Goal: Task Accomplishment & Management: Complete application form

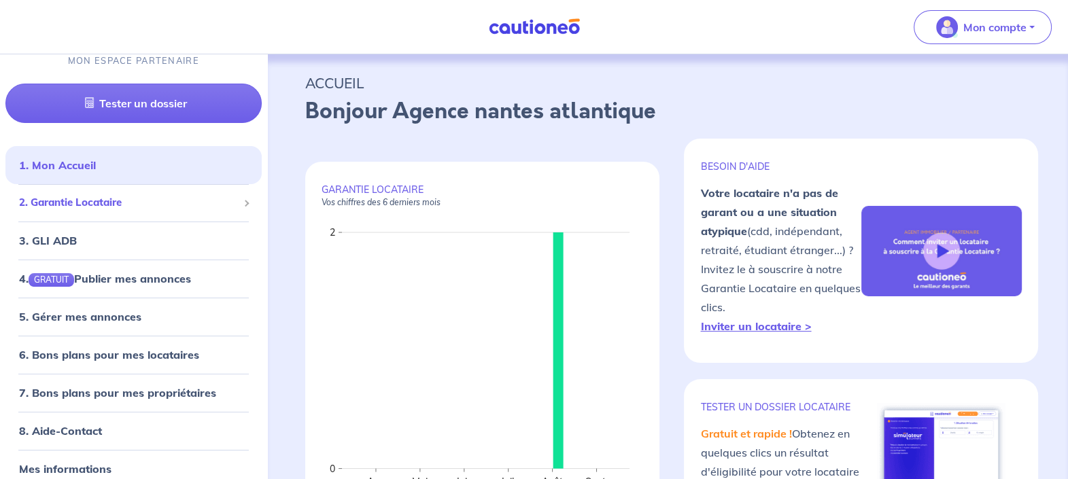
scroll to position [24, 0]
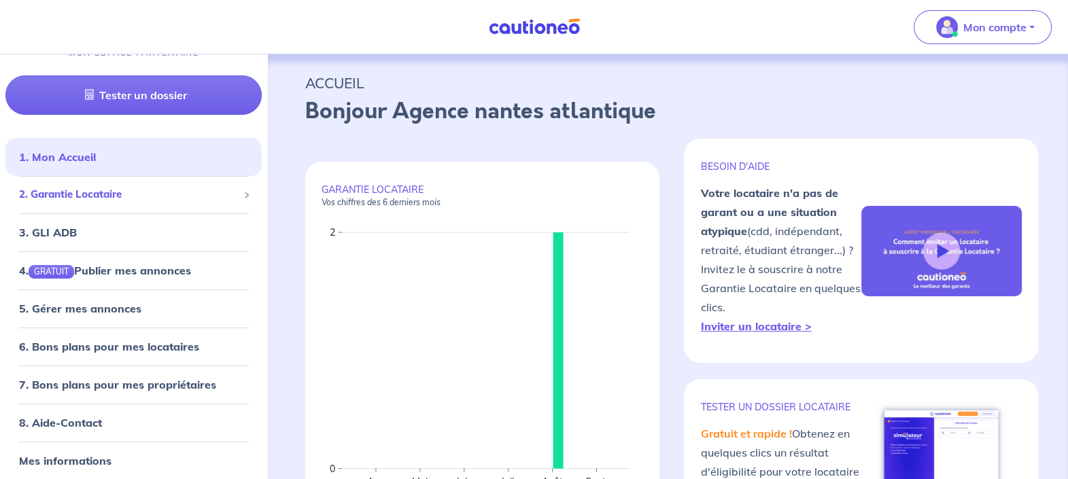
click at [78, 199] on span "2. Garantie Locataire" at bounding box center [128, 195] width 219 height 16
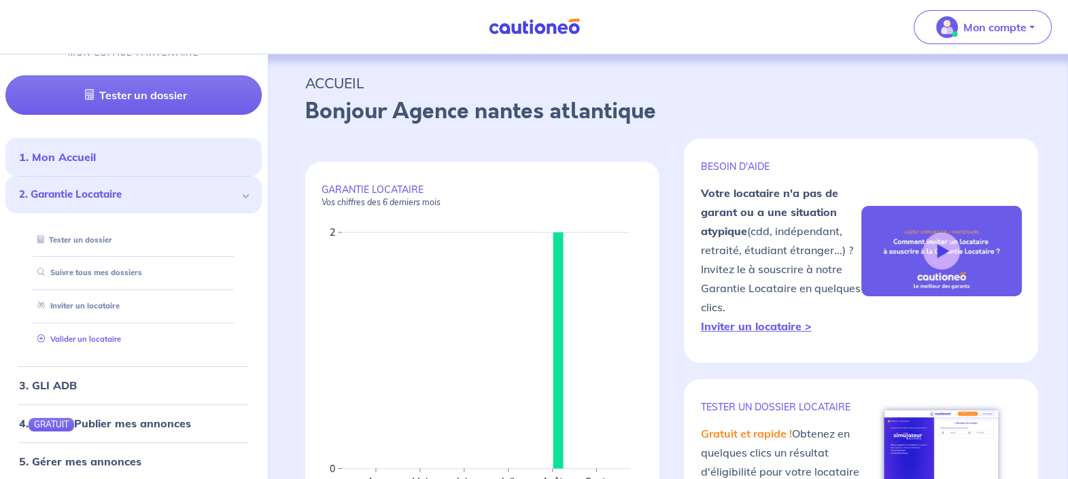
click at [97, 334] on link "Valider un locataire" at bounding box center [76, 339] width 89 height 10
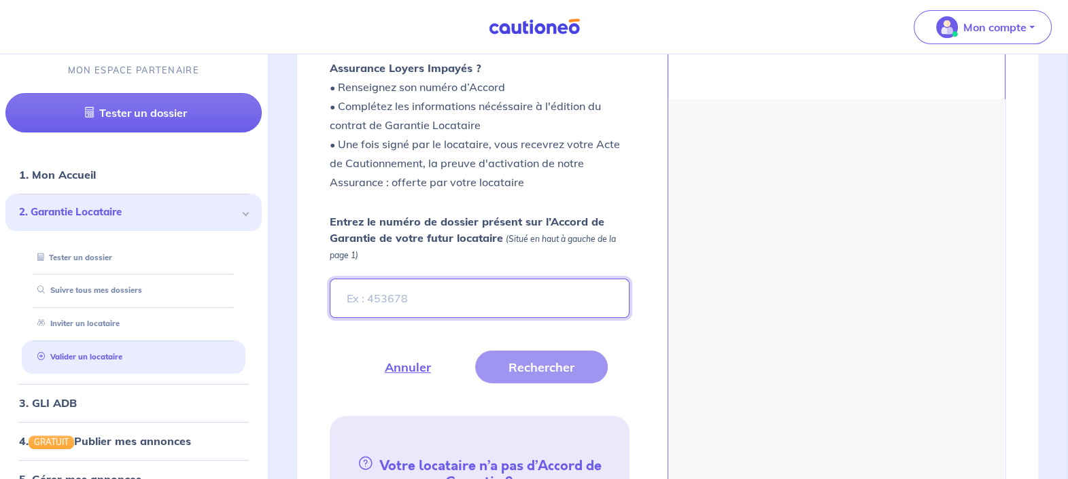
scroll to position [262, 0]
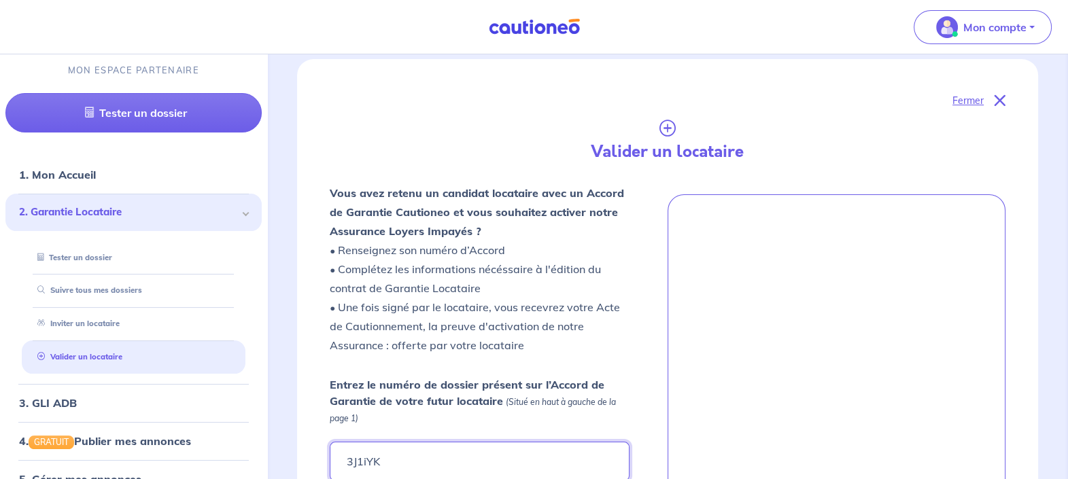
type input "3J1iYK"
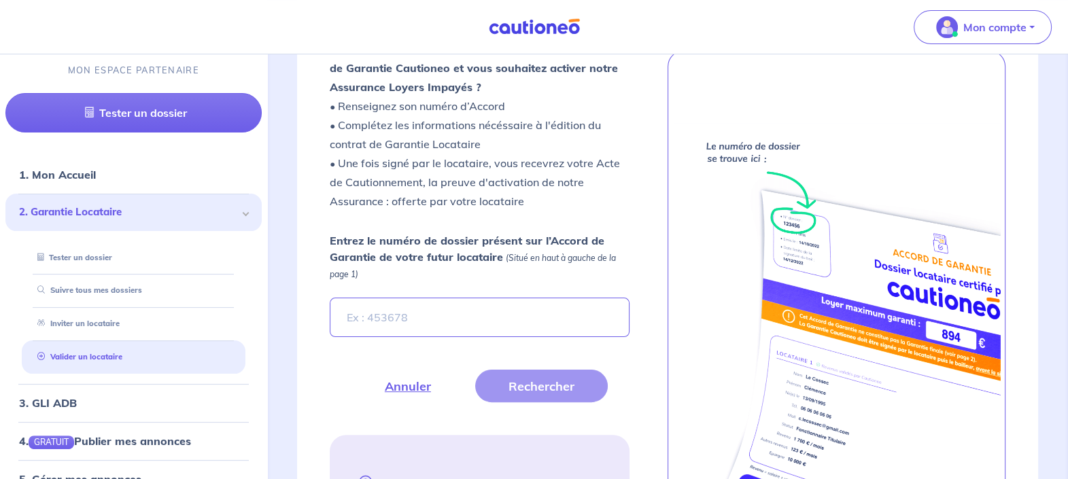
scroll to position [425, 0]
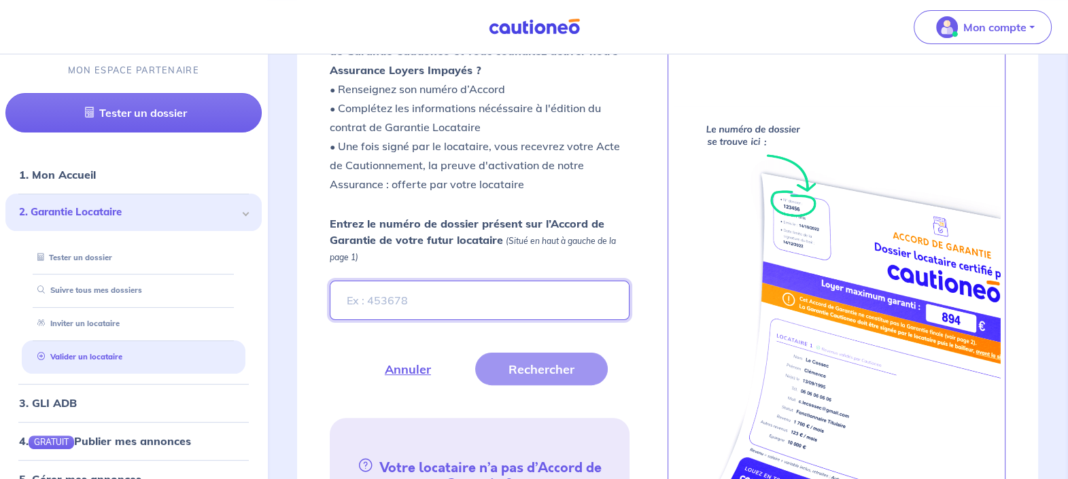
click at [382, 288] on input "Entrez le numéro de dossier présent sur l’Accord de Garantie de votre futur loc…" at bounding box center [480, 300] width 300 height 39
type input "3J1iYk"
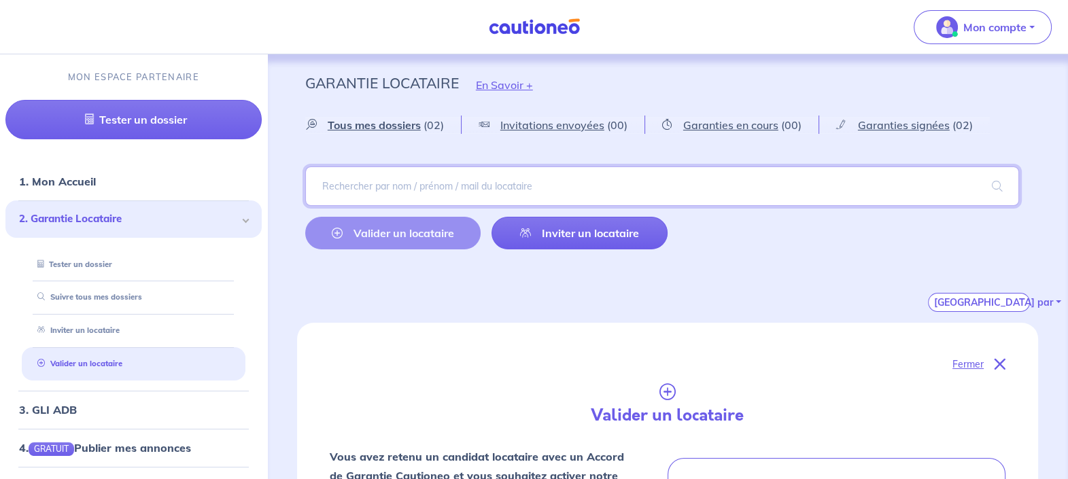
click at [415, 199] on input "search" at bounding box center [662, 186] width 714 height 39
type input "j"
type input "JUMAAH"
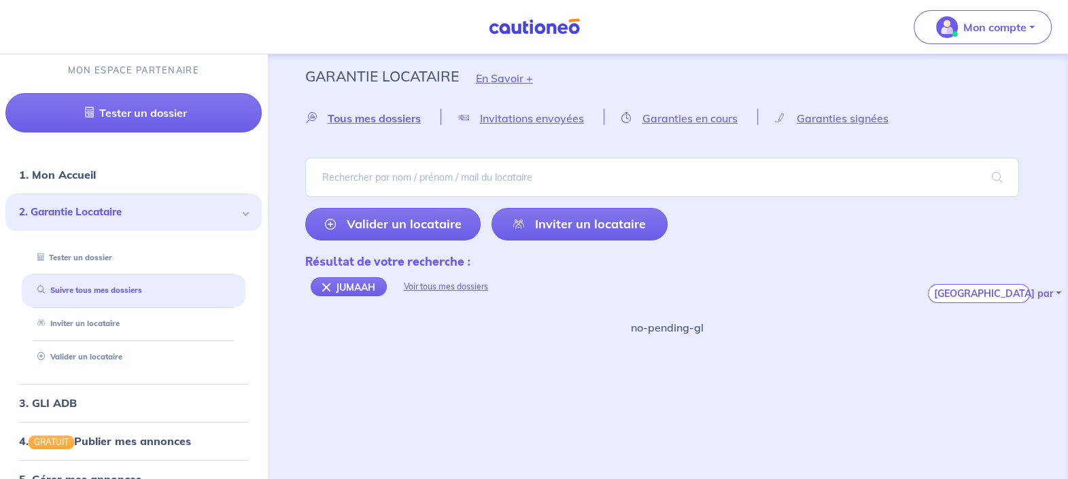
scroll to position [6, 0]
click at [80, 354] on link "Valider un locataire" at bounding box center [76, 358] width 89 height 10
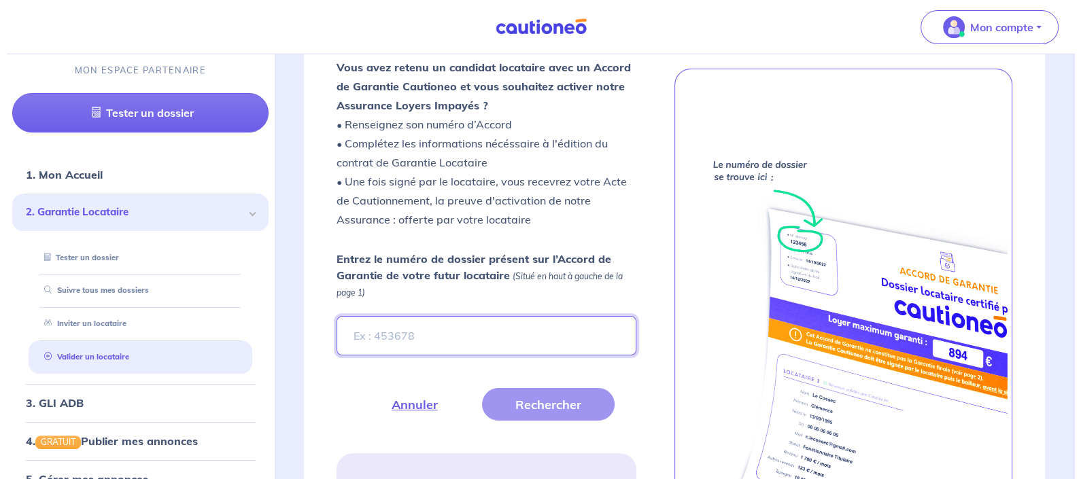
scroll to position [483, 0]
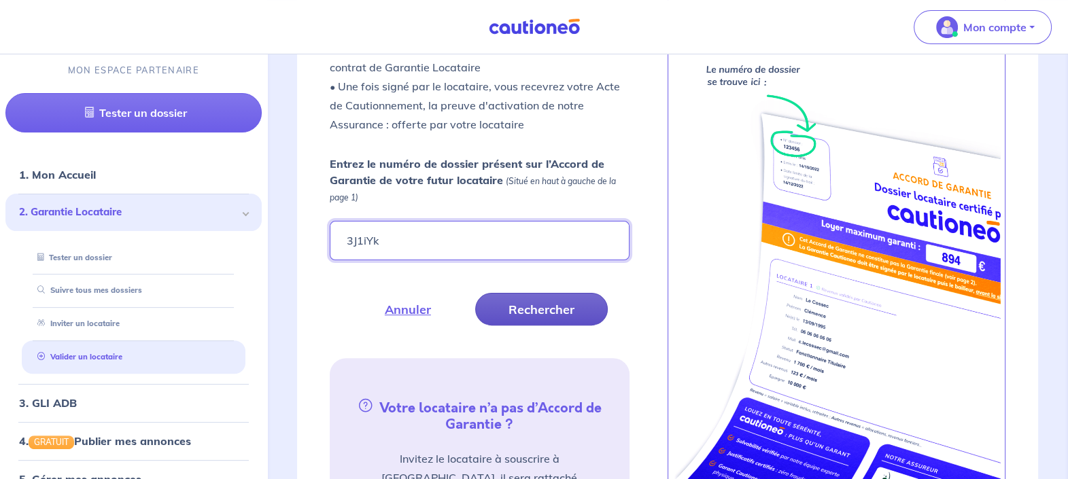
type input "3J1iYk"
click at [550, 309] on button "Rechercher" at bounding box center [541, 309] width 133 height 33
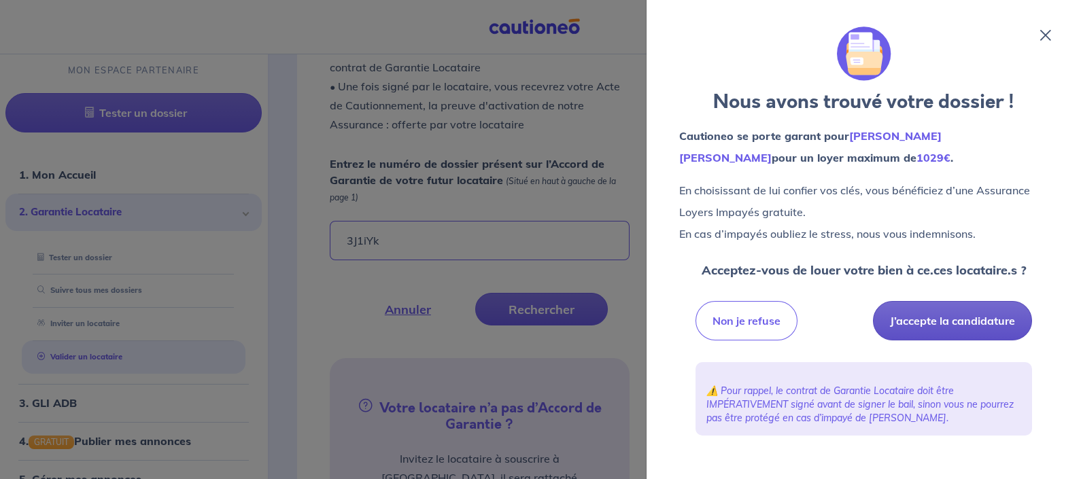
click at [941, 316] on button "J’accepte la candidature" at bounding box center [952, 320] width 159 height 39
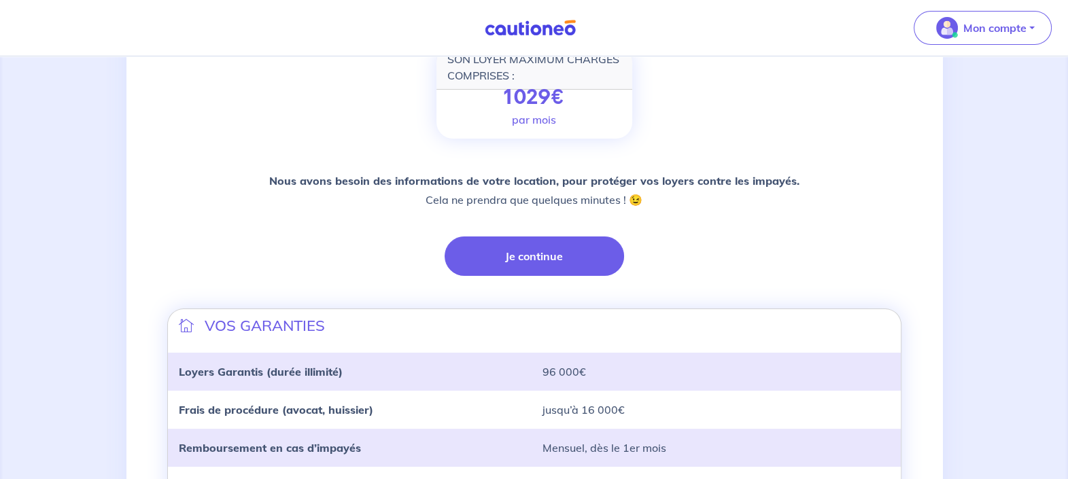
scroll to position [255, 0]
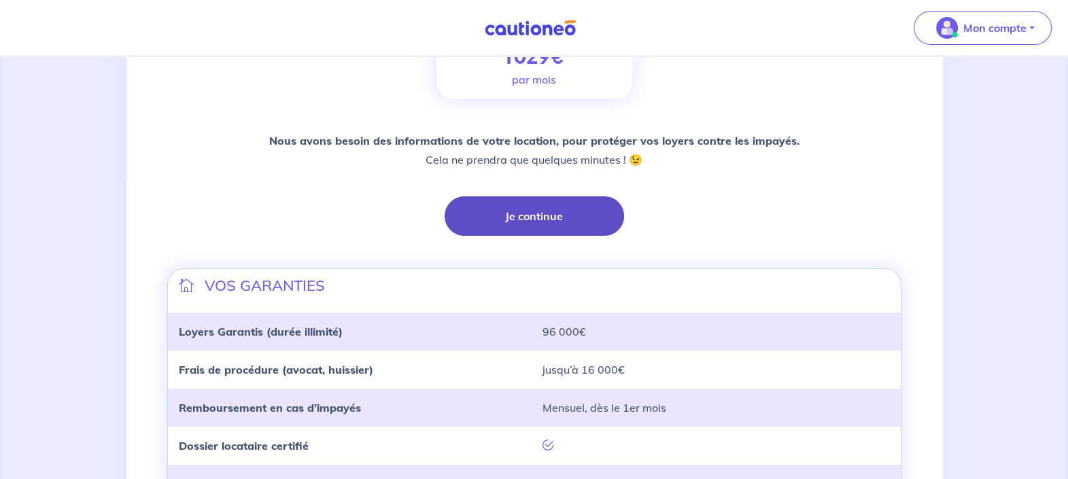
click at [547, 209] on button "Je continue" at bounding box center [534, 215] width 179 height 39
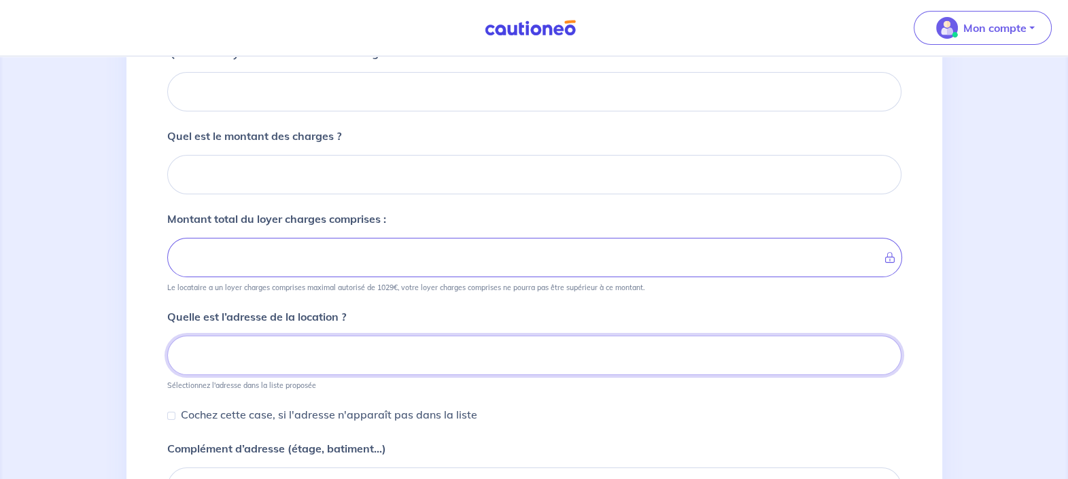
scroll to position [187, 0]
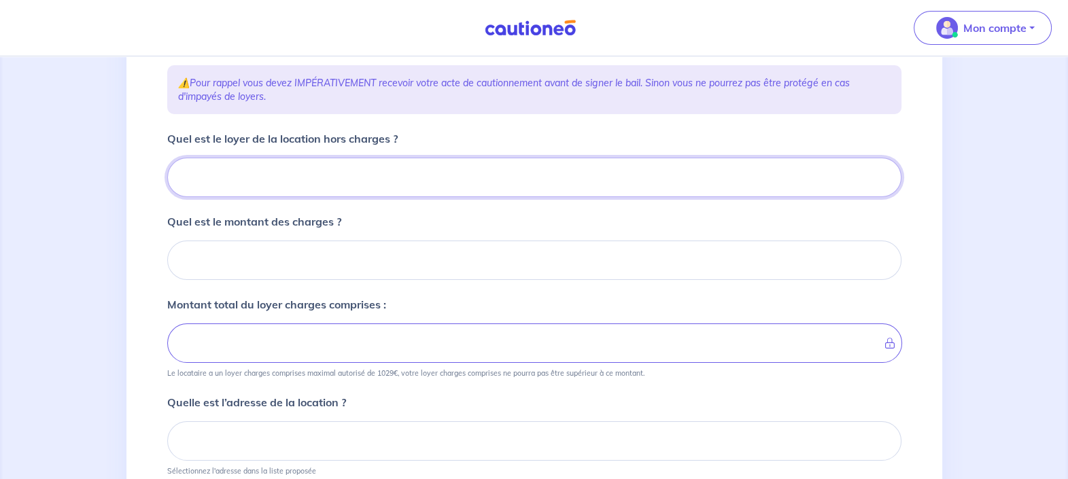
click at [370, 184] on input "Quel est le loyer de la location hors charges ?" at bounding box center [534, 177] width 734 height 39
type input "70"
type input "705"
click at [373, 232] on div "Quel est le montant des charges ?" at bounding box center [534, 246] width 734 height 67
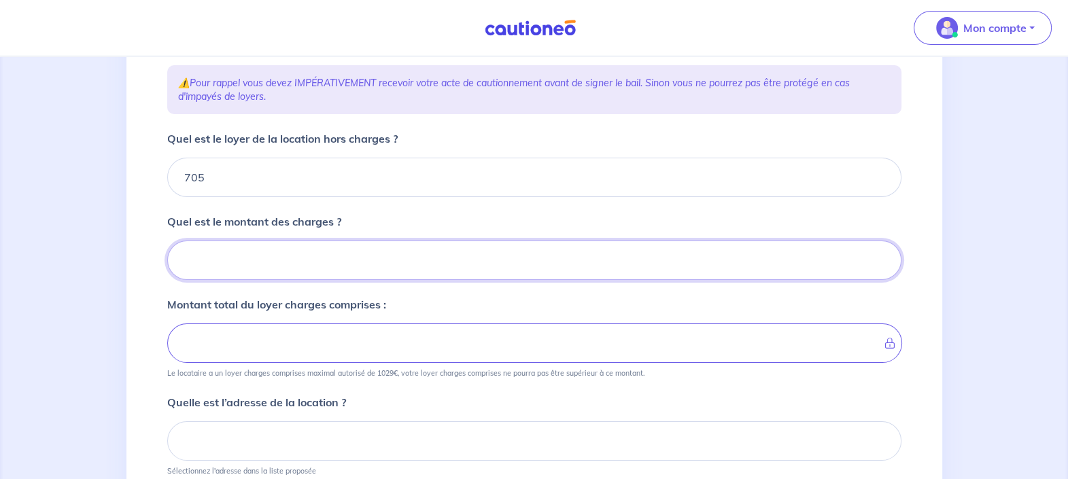
click at [331, 258] on input "Quel est le montant des charges ?" at bounding box center [534, 260] width 734 height 39
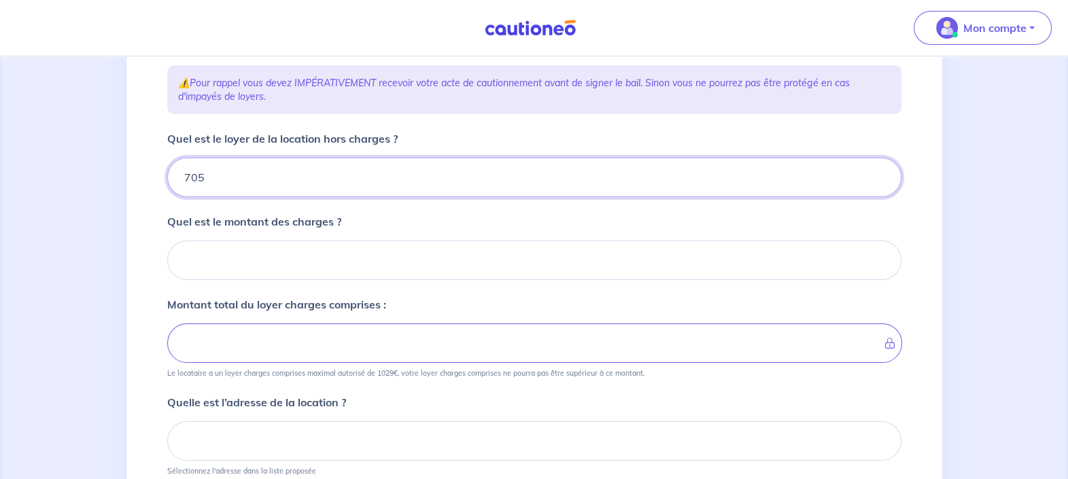
drag, startPoint x: 309, startPoint y: 190, endPoint x: 80, endPoint y: 193, distance: 229.1
click at [80, 193] on div "1 2 3 4 Informations location Informations propriétaire Informations bail Valid…" at bounding box center [534, 304] width 1068 height 870
type input "73"
type input "735"
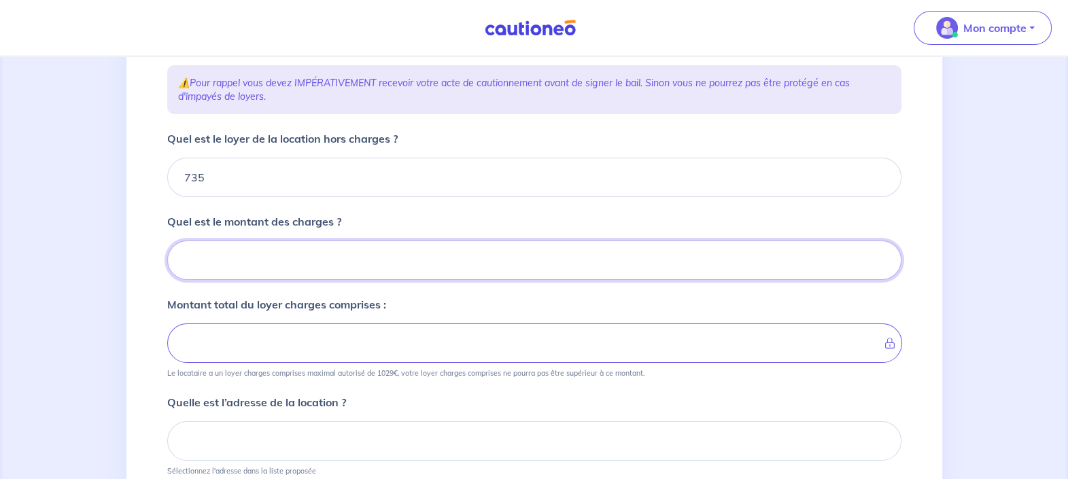
click at [268, 266] on input "Quel est le montant des charges ?" at bounding box center [534, 260] width 734 height 39
type input "13"
type input "736"
type input "131"
type input "748"
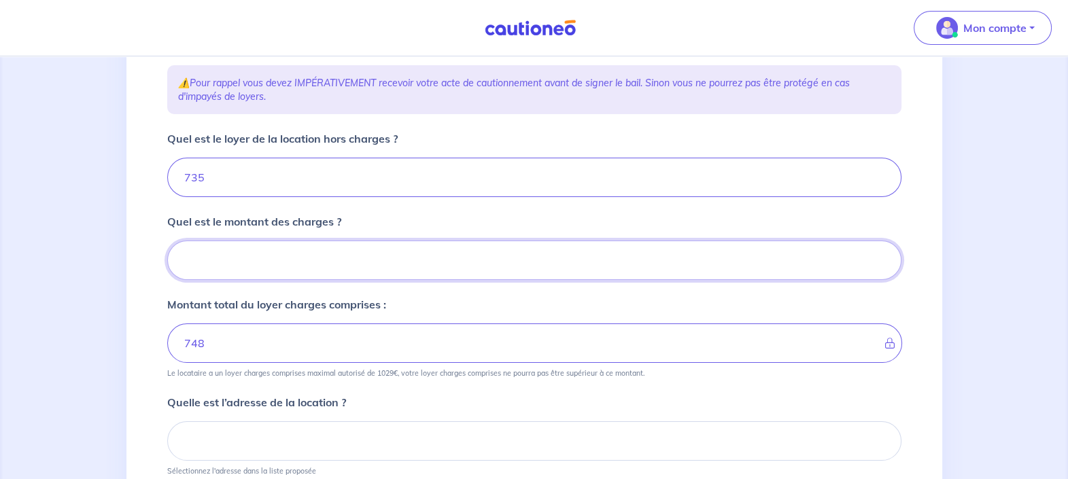
type input "866"
type input "131.6"
type input "735"
type input "131.63"
type input "866.63"
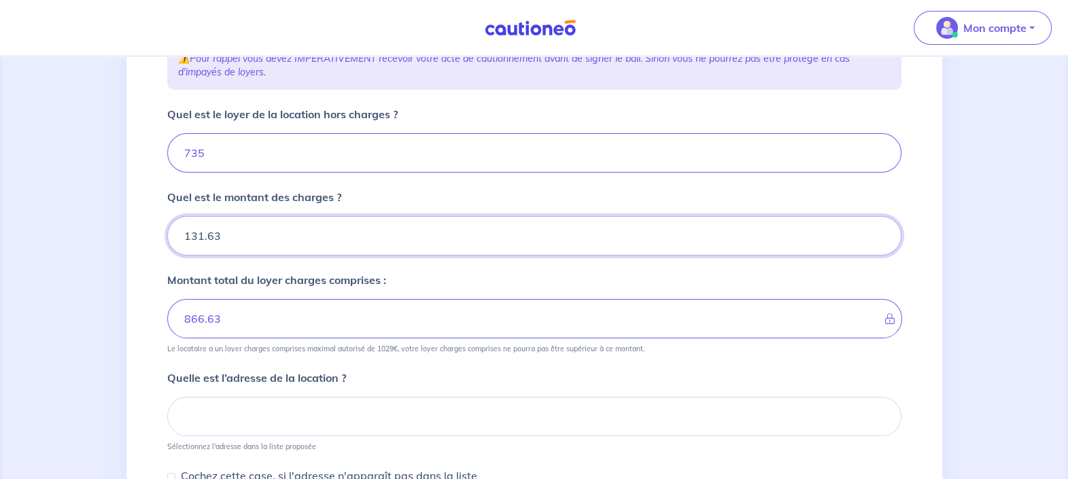
scroll to position [271, 0]
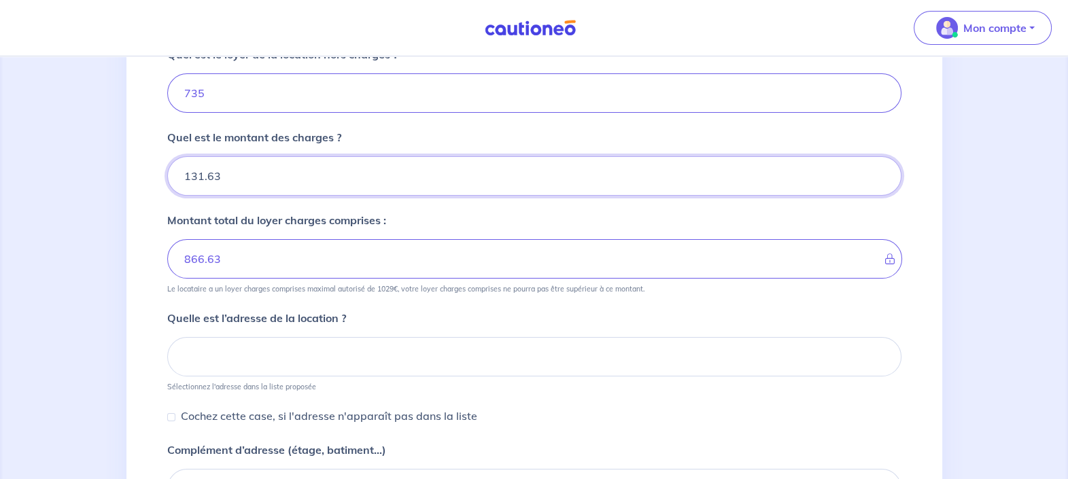
type input "131.63"
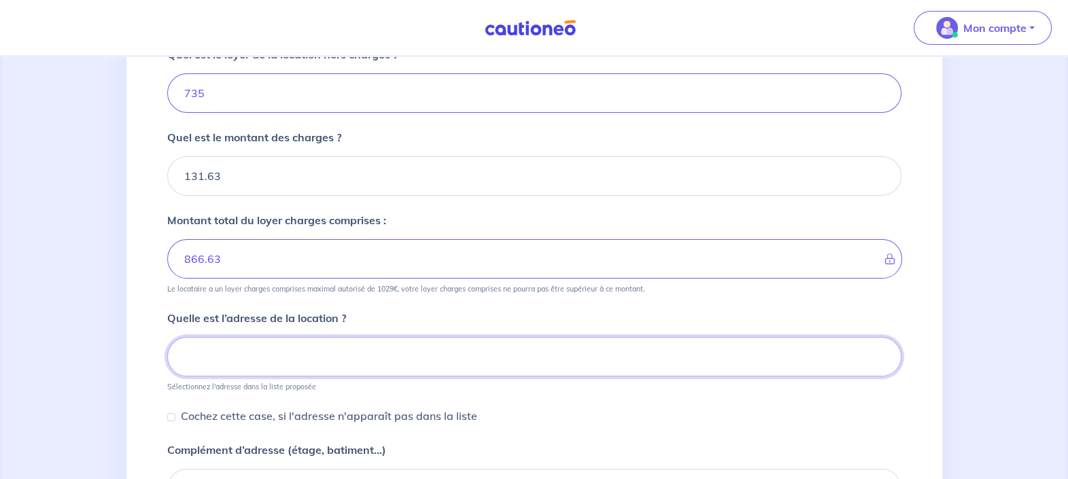
click at [703, 357] on input at bounding box center [534, 356] width 734 height 39
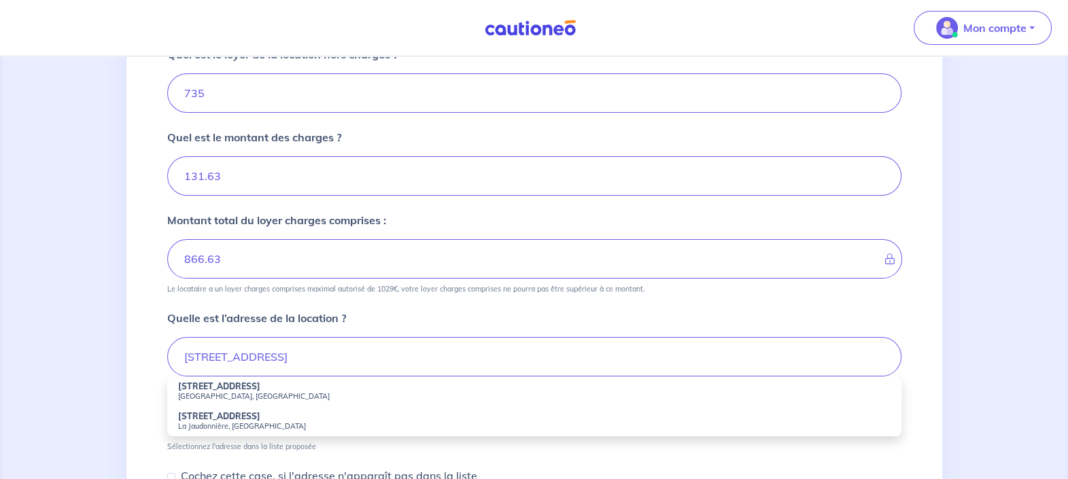
click at [282, 392] on small "La Roche-sur-Yon, France" at bounding box center [534, 397] width 712 height 10
type input "20 Rue de la Simbrandière, La Roche-sur-Yon, France"
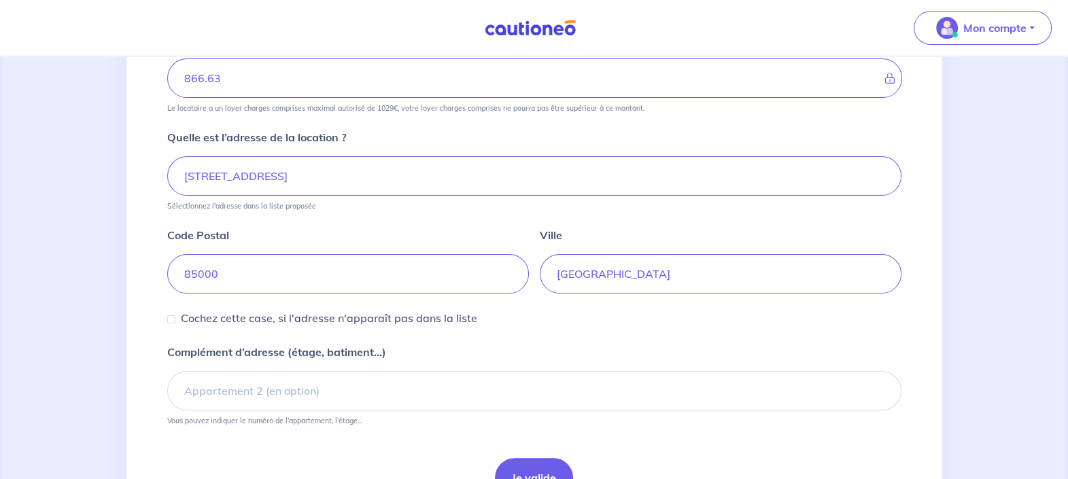
scroll to position [526, 0]
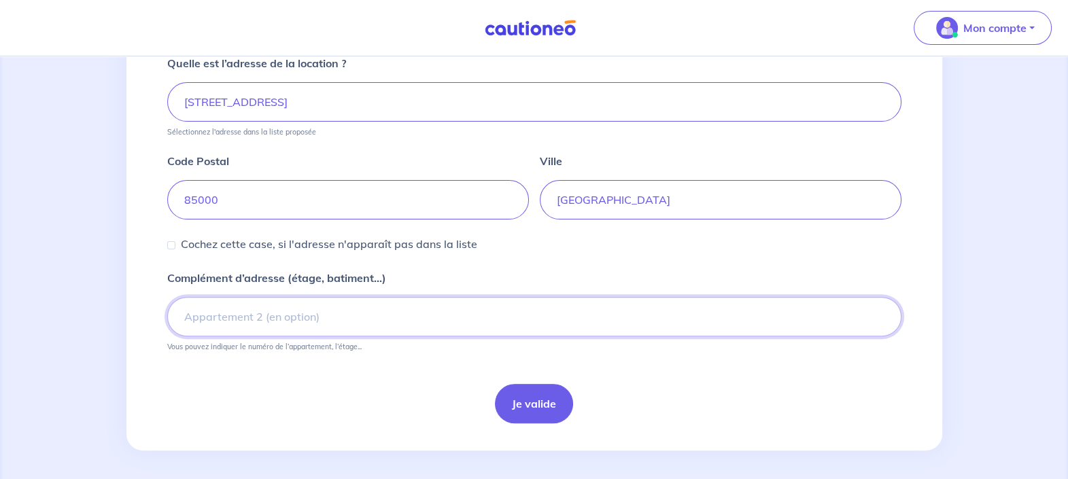
click at [313, 322] on input "Complément d’adresse (étage, batiment...)" at bounding box center [534, 316] width 734 height 39
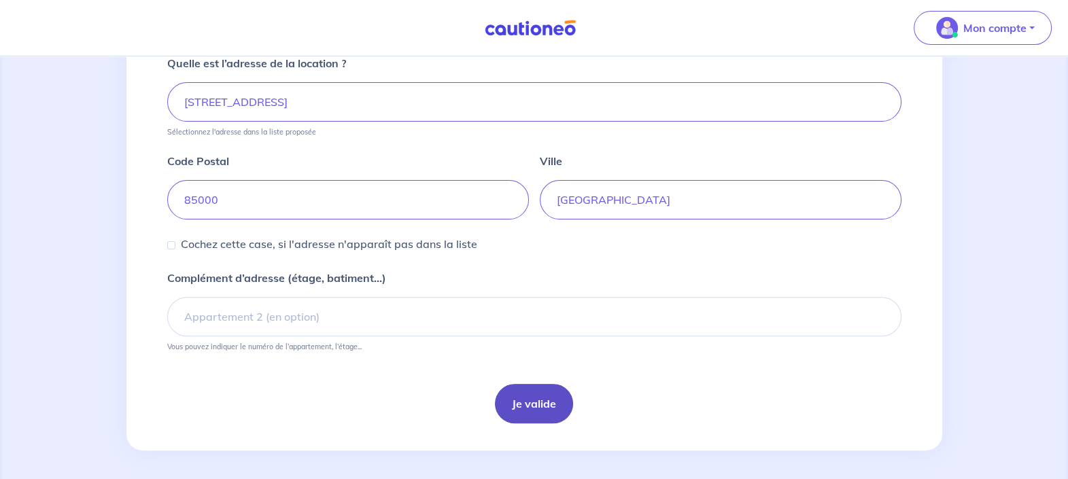
click at [522, 396] on button "Je valide" at bounding box center [534, 403] width 78 height 39
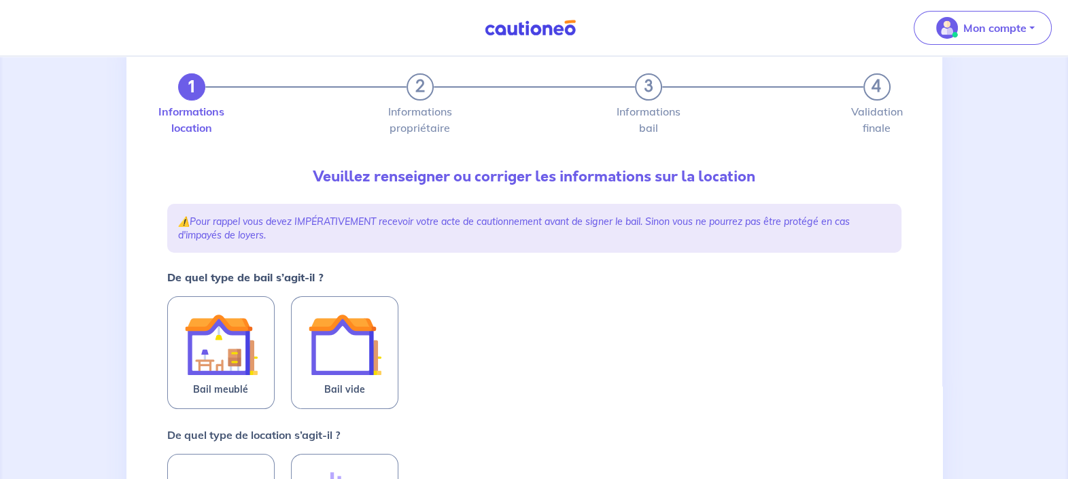
scroll to position [84, 0]
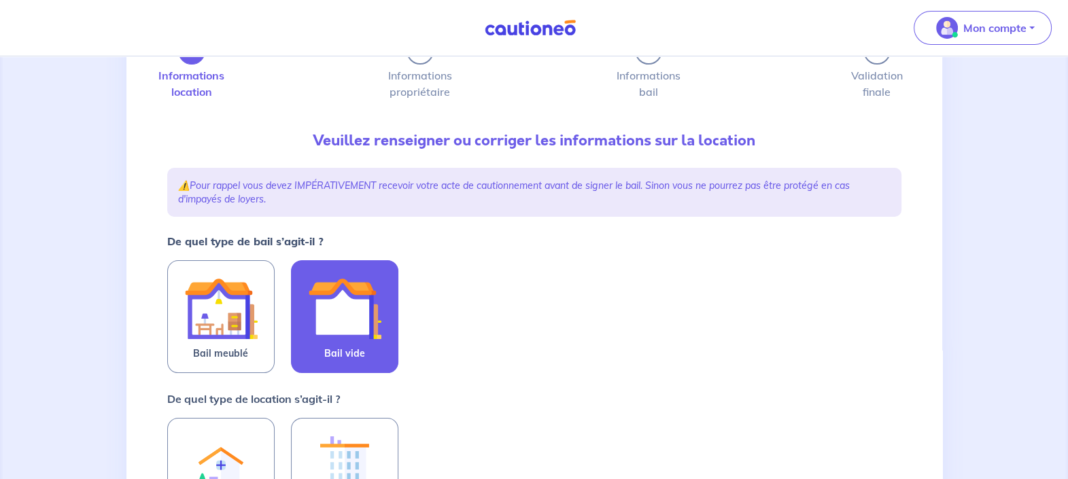
click at [325, 371] on label "Bail vide" at bounding box center [344, 316] width 107 height 113
click at [0, 0] on input "Bail vide" at bounding box center [0, 0] width 0 height 0
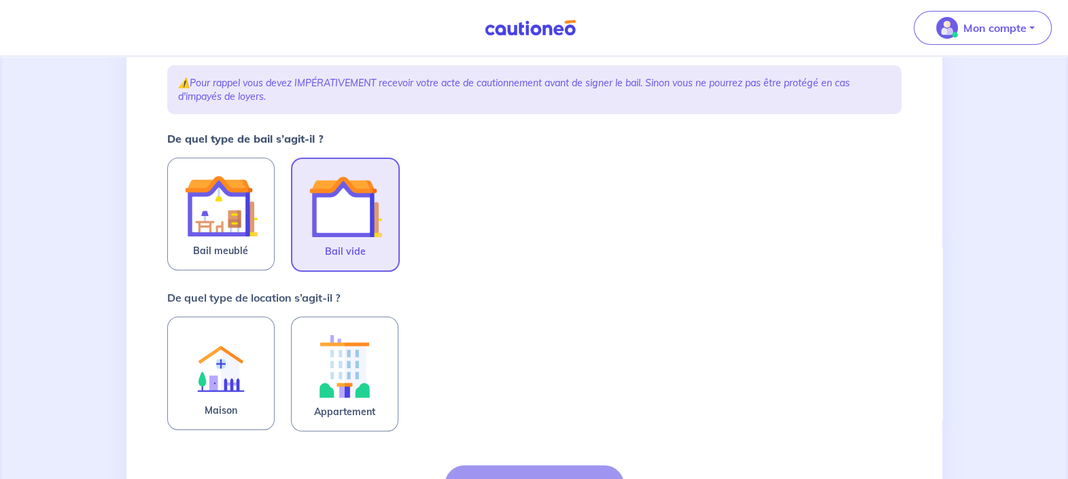
scroll to position [320, 0]
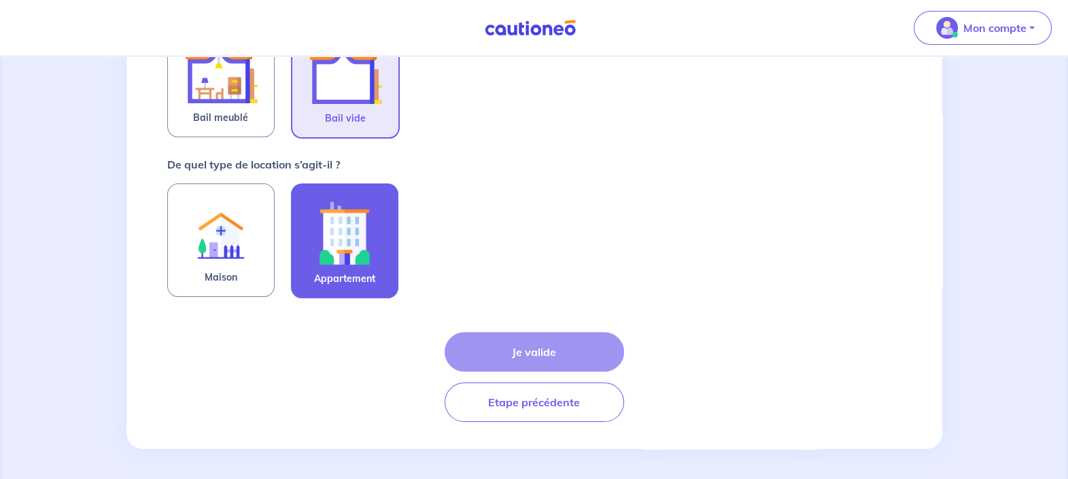
click at [387, 254] on label "Appartement" at bounding box center [344, 241] width 107 height 115
click at [0, 0] on input "Appartement" at bounding box center [0, 0] width 0 height 0
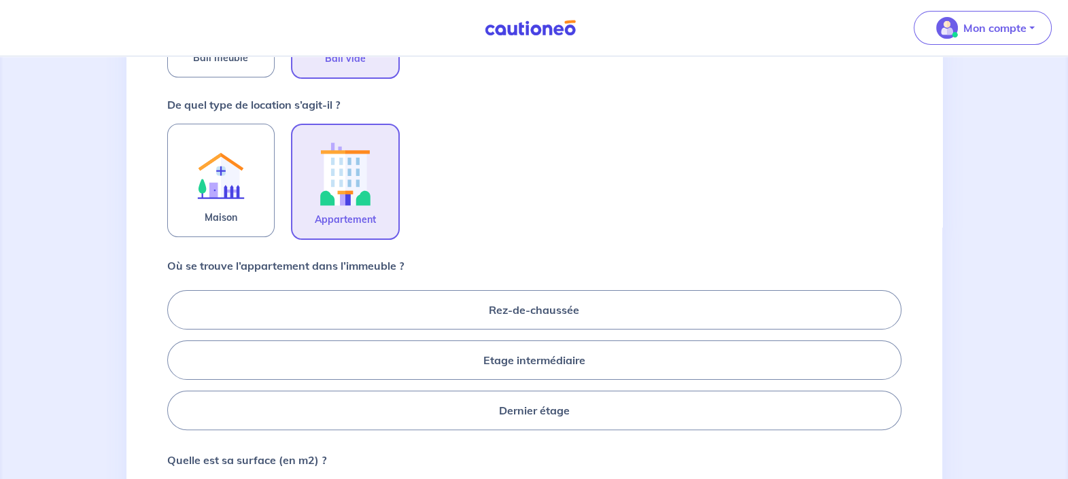
scroll to position [405, 0]
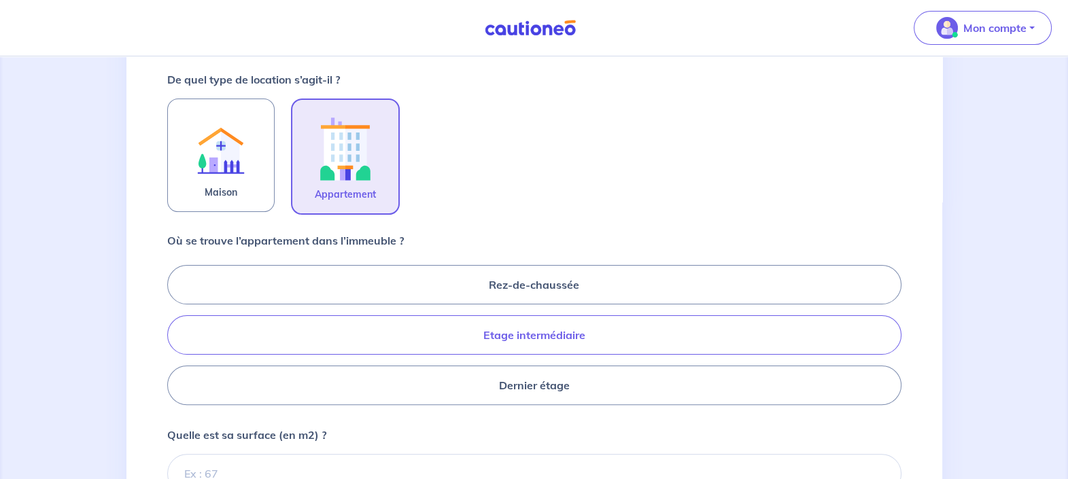
click at [568, 330] on label "Etage intermédiaire" at bounding box center [534, 334] width 734 height 39
click at [176, 330] on input "Etage intermédiaire" at bounding box center [171, 334] width 9 height 9
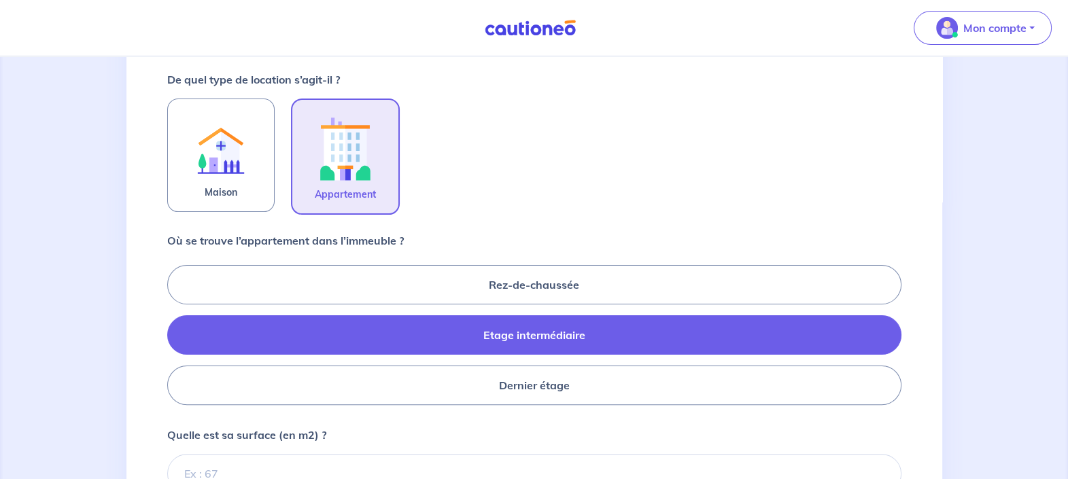
radio input "true"
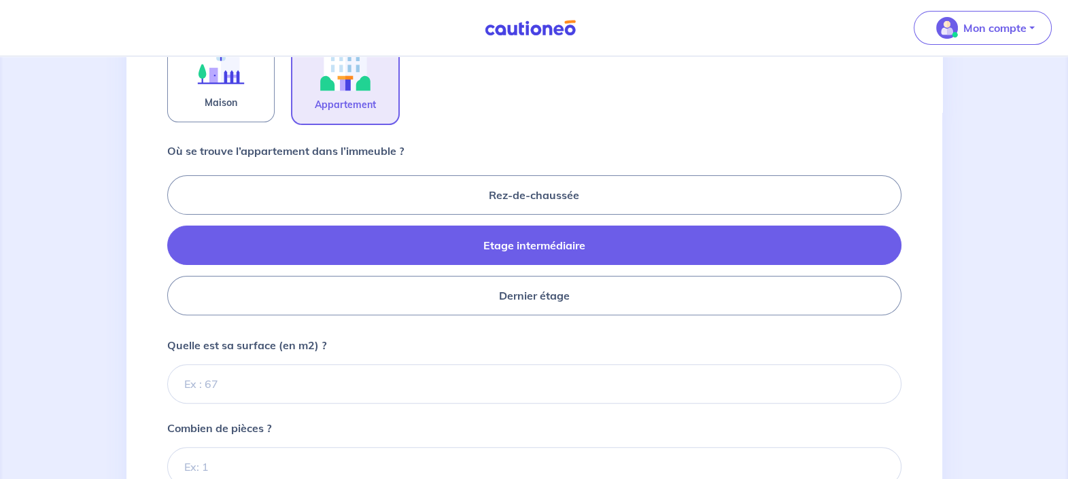
scroll to position [660, 0]
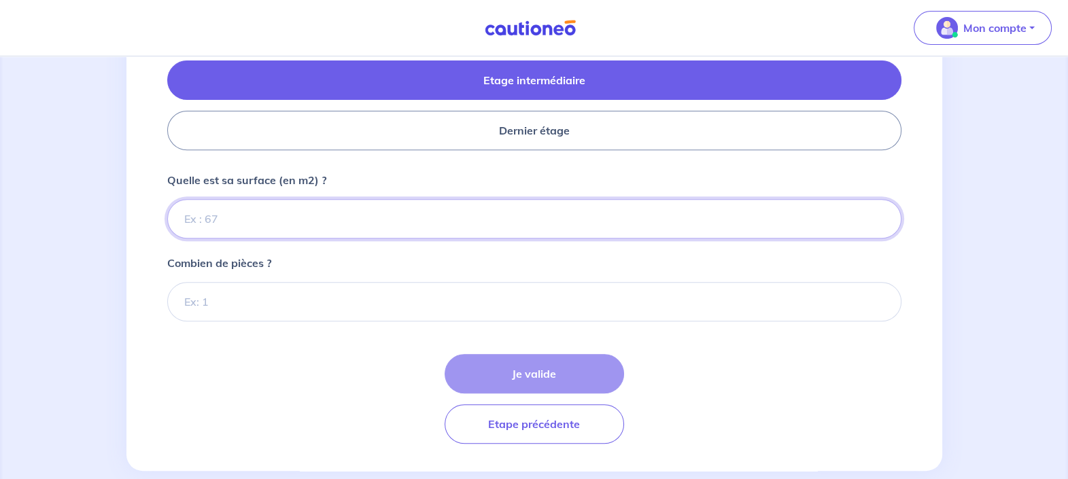
click at [233, 222] on input "Quelle est sa surface (en m2) ?" at bounding box center [534, 218] width 734 height 39
type input "61"
type input "61.64"
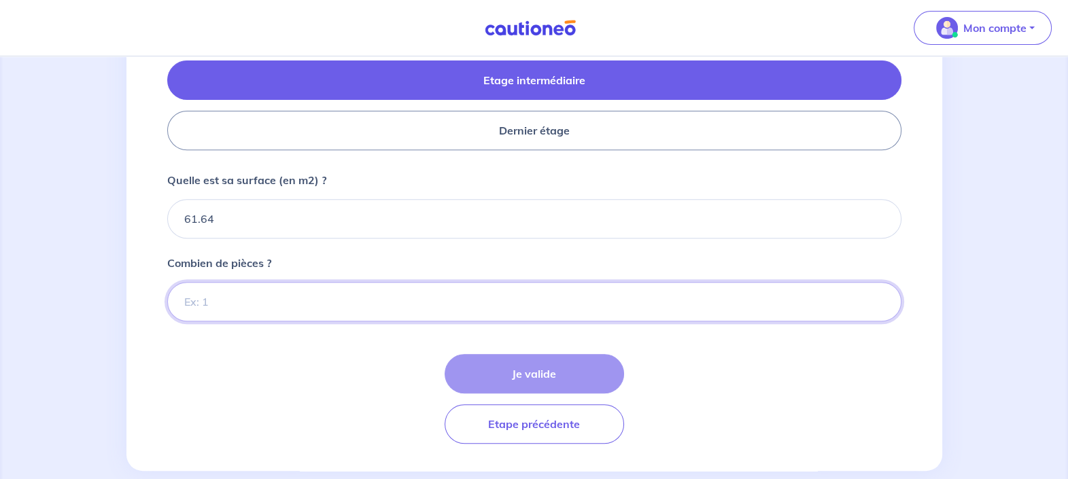
click at [249, 299] on input "Combien de pièces ?" at bounding box center [534, 301] width 734 height 39
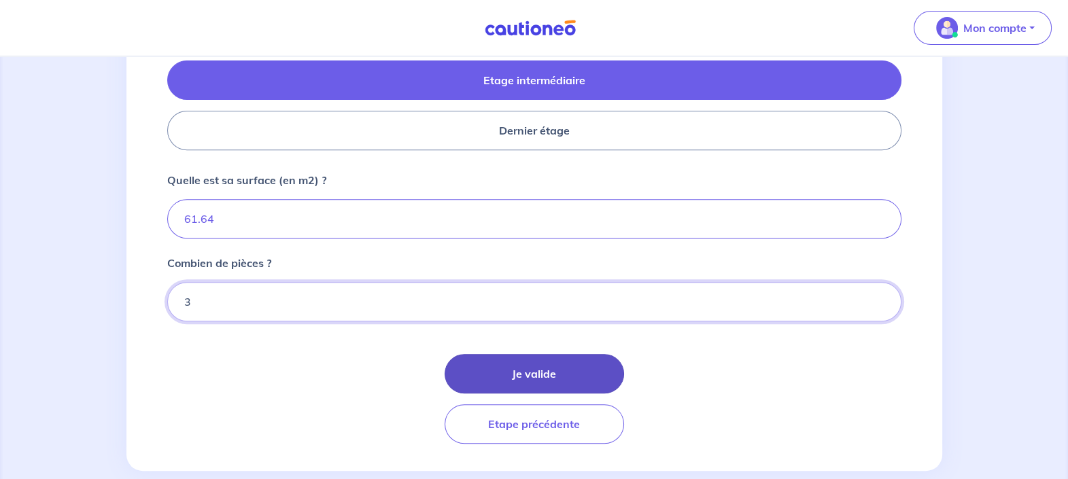
type input "3"
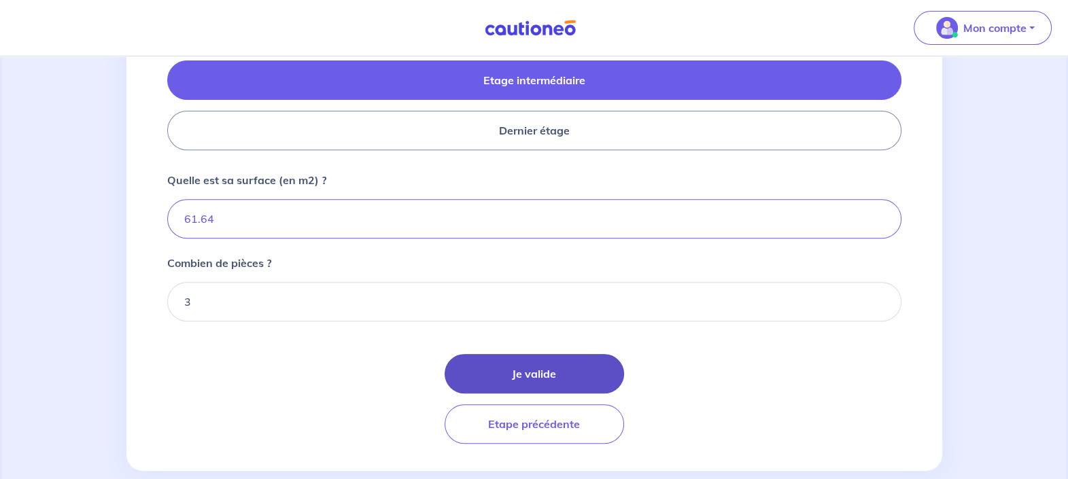
click at [450, 364] on button "Je valide" at bounding box center [534, 373] width 179 height 39
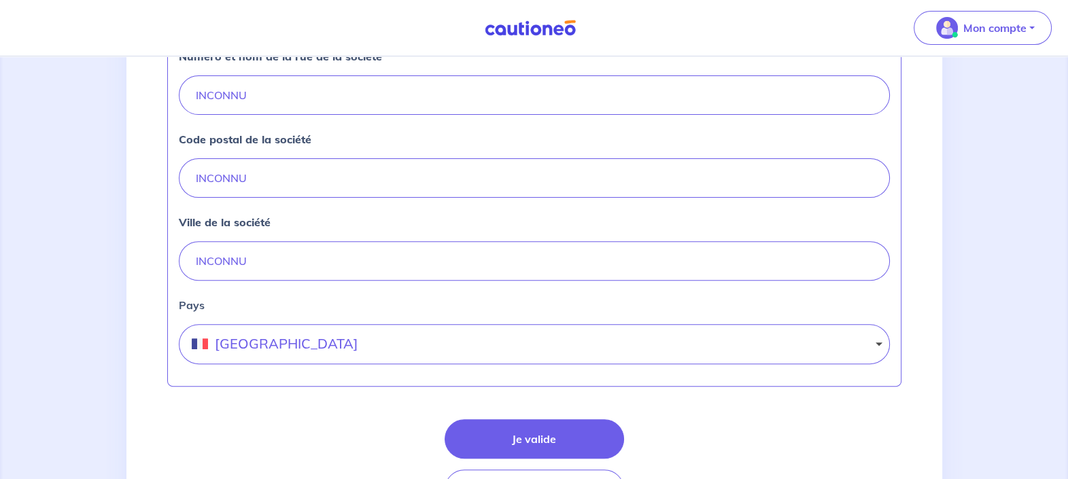
scroll to position [670, 0]
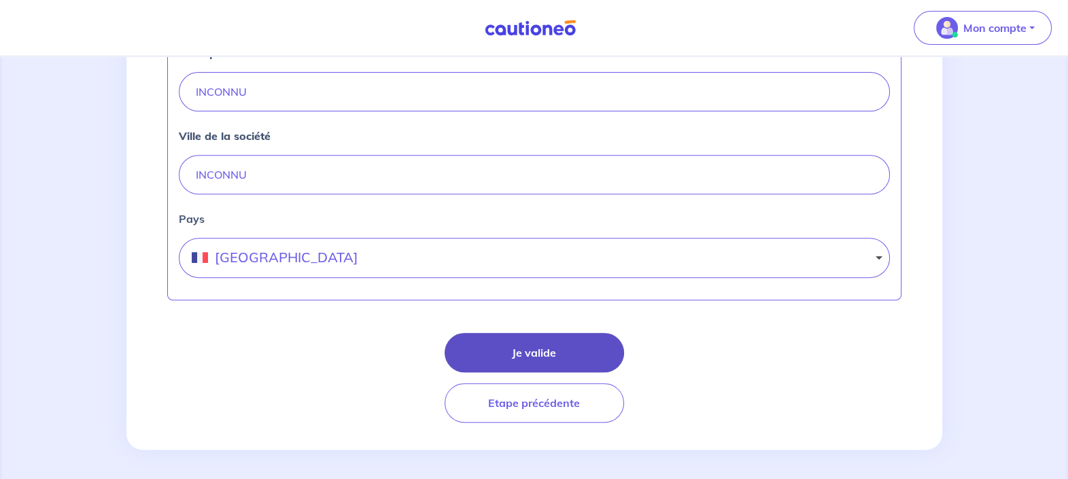
click at [524, 336] on button "Je valide" at bounding box center [534, 352] width 179 height 39
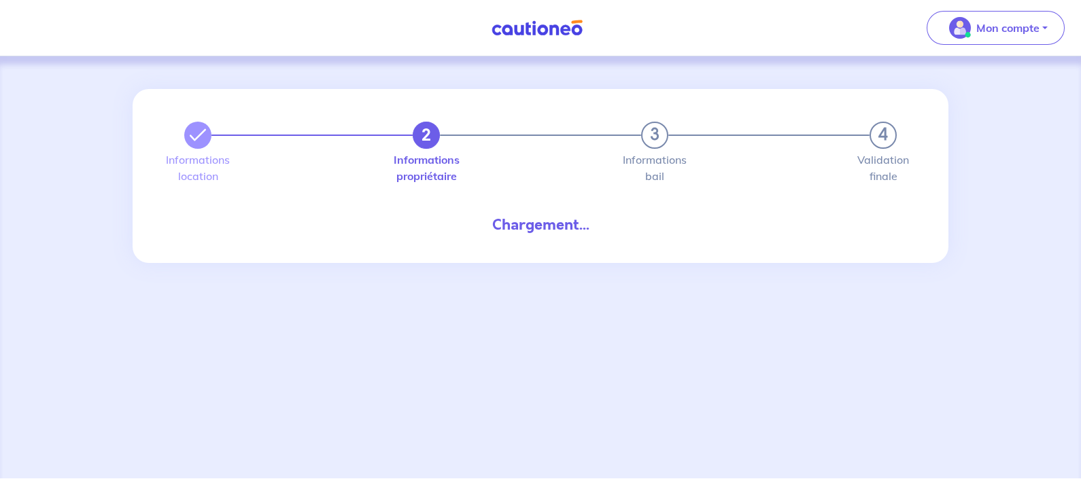
select select "FR"
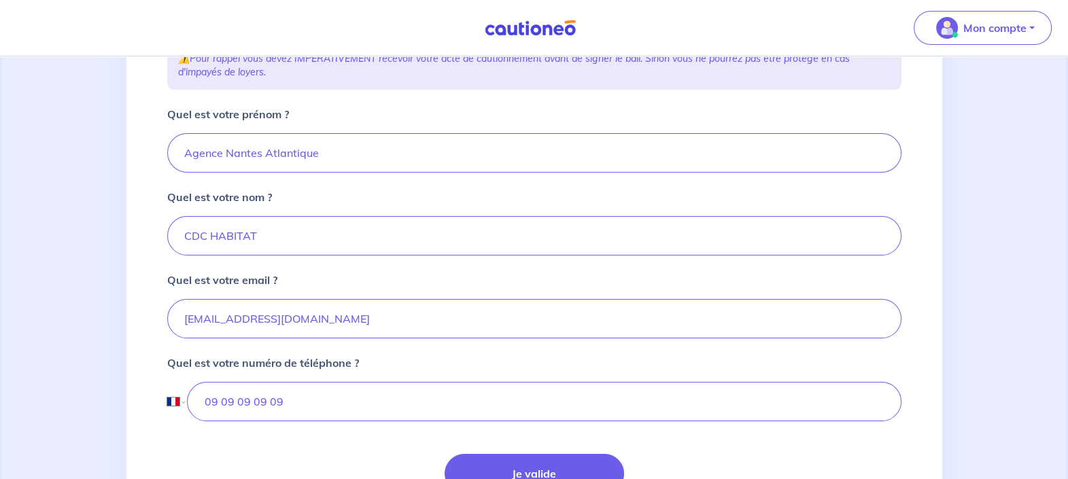
scroll to position [339, 0]
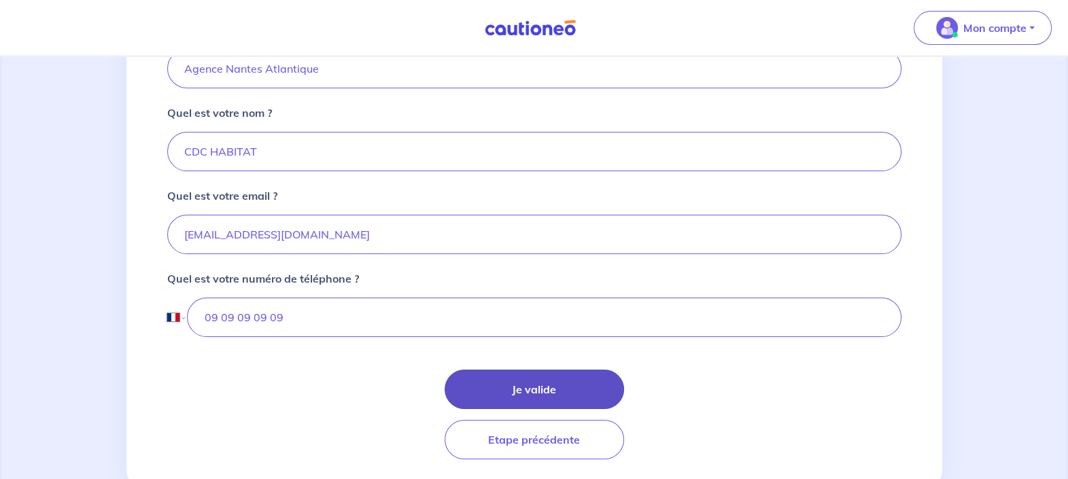
click at [527, 370] on button "Je valide" at bounding box center [534, 389] width 179 height 39
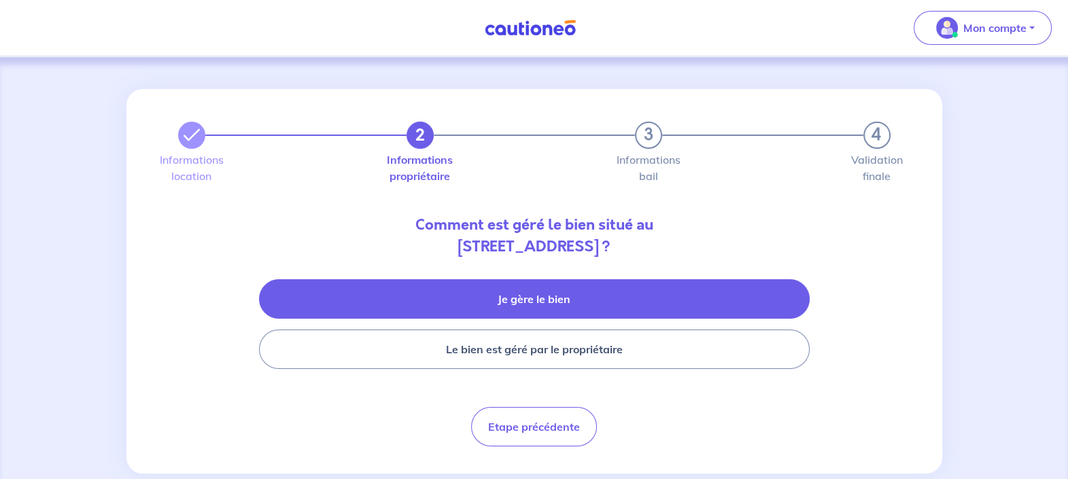
click at [631, 309] on button "Je gère le bien" at bounding box center [534, 298] width 551 height 39
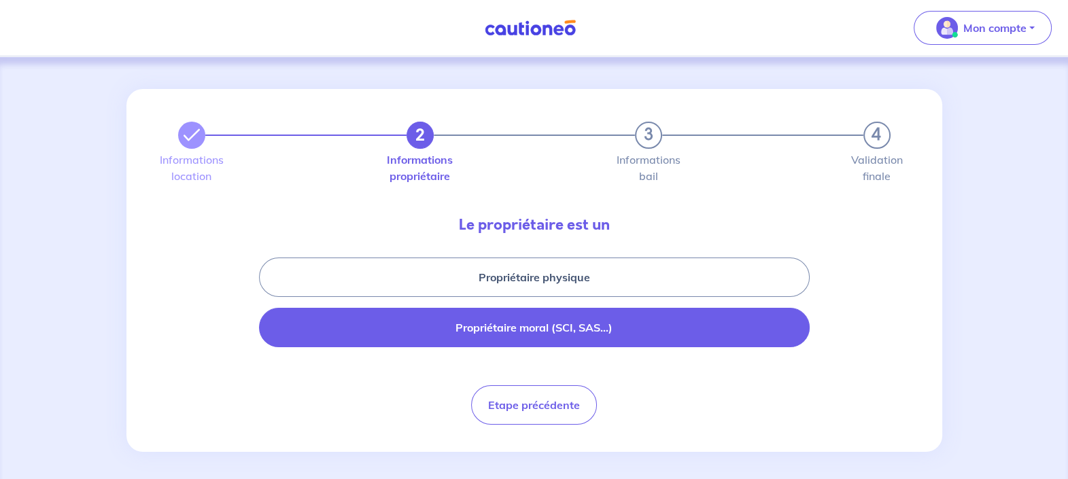
click at [625, 326] on button "Propriétaire moral (SCI, SAS...)" at bounding box center [534, 327] width 551 height 39
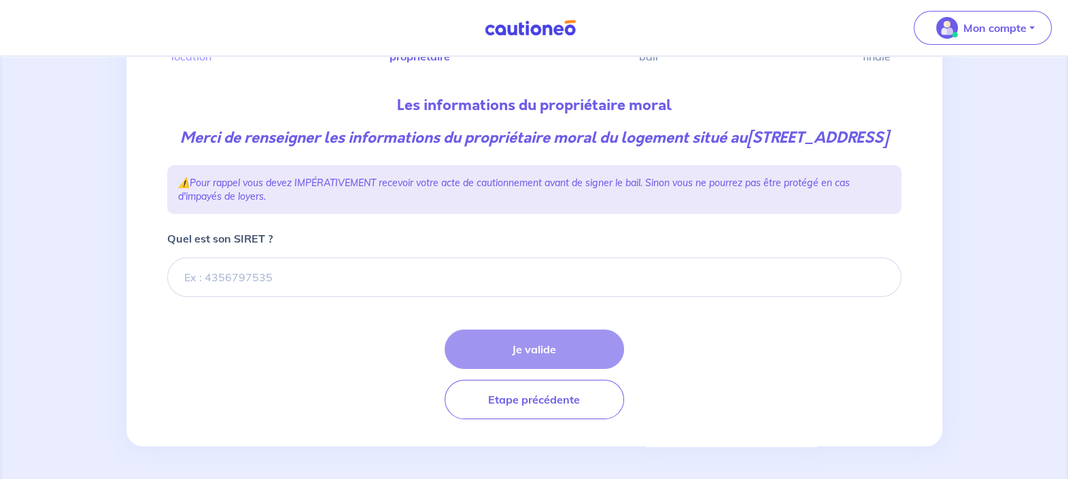
scroll to position [140, 0]
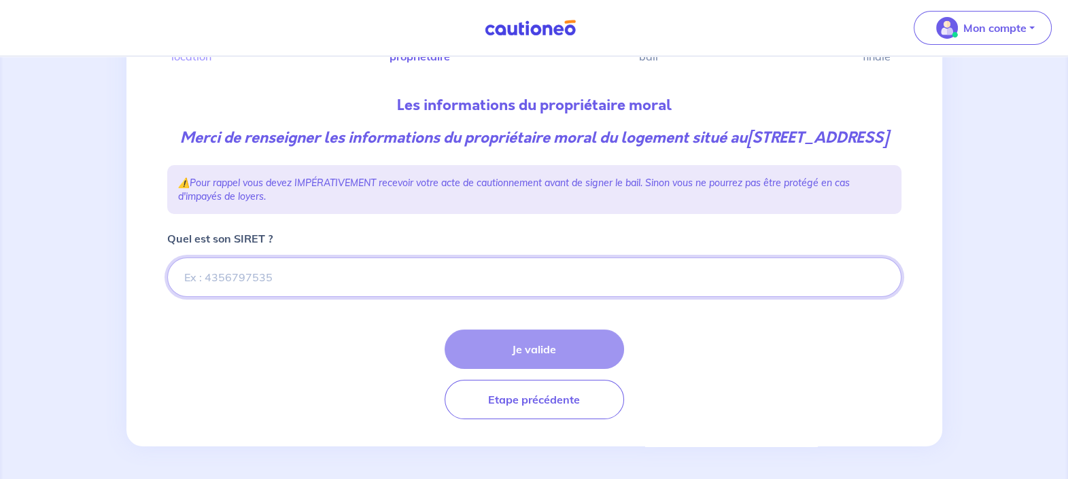
click at [324, 279] on input "Quel est son SIRET ?" at bounding box center [534, 277] width 734 height 39
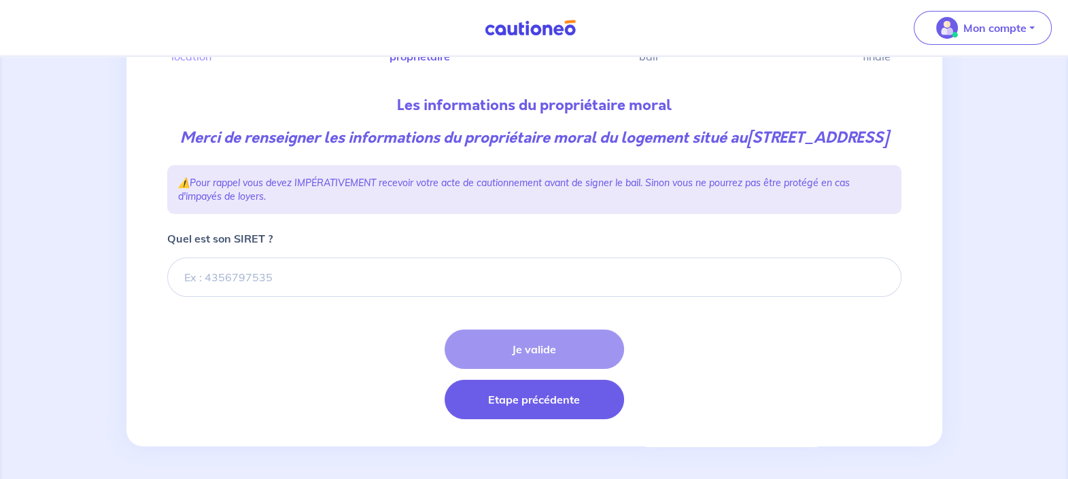
drag, startPoint x: 320, startPoint y: 279, endPoint x: 498, endPoint y: 401, distance: 216.3
click at [498, 401] on button "Etape précédente" at bounding box center [534, 399] width 179 height 39
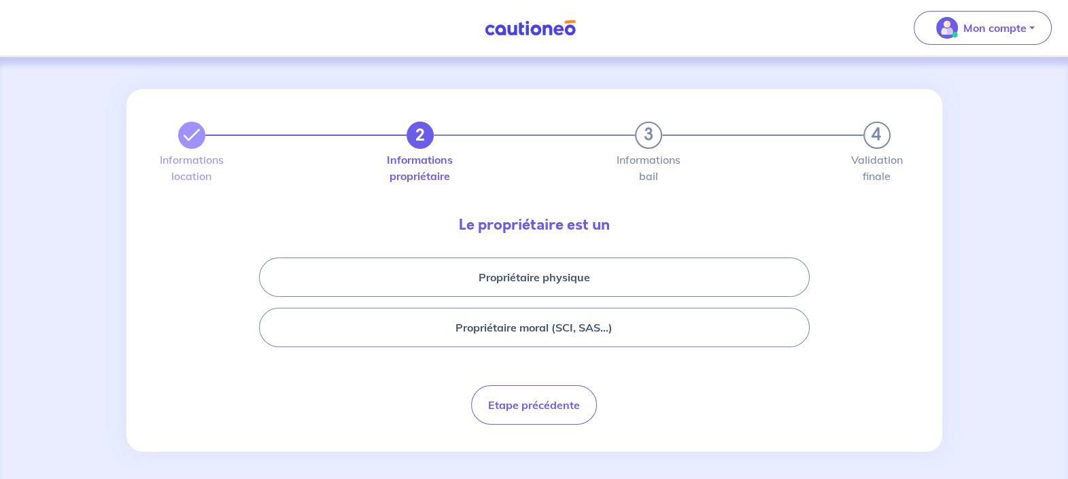
click at [498, 401] on button "Etape précédente" at bounding box center [534, 404] width 126 height 39
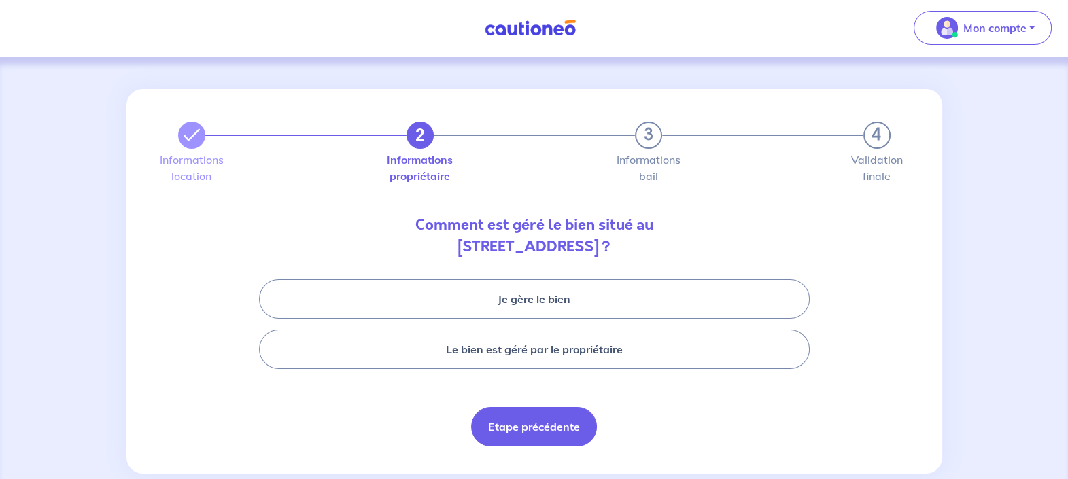
click at [498, 412] on button "Etape précédente" at bounding box center [534, 426] width 126 height 39
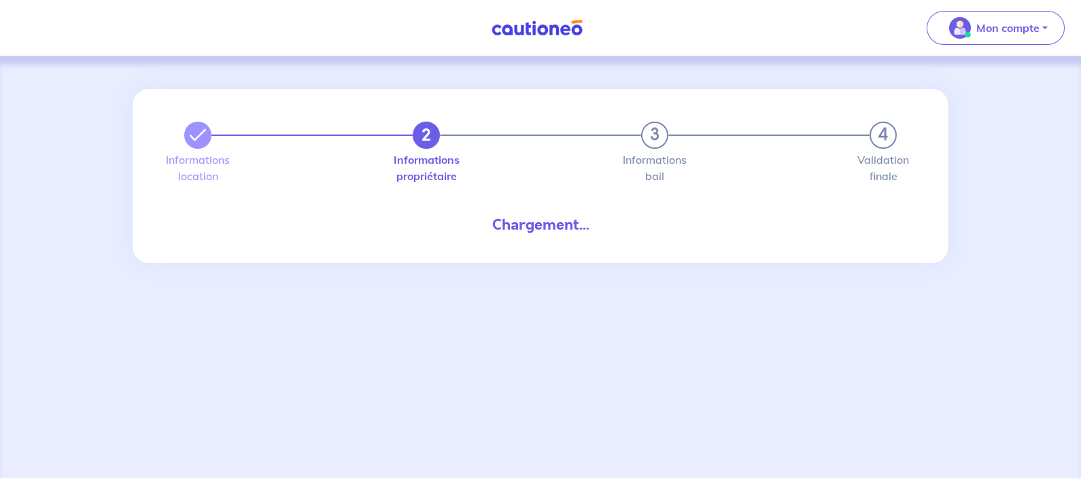
select select "FR"
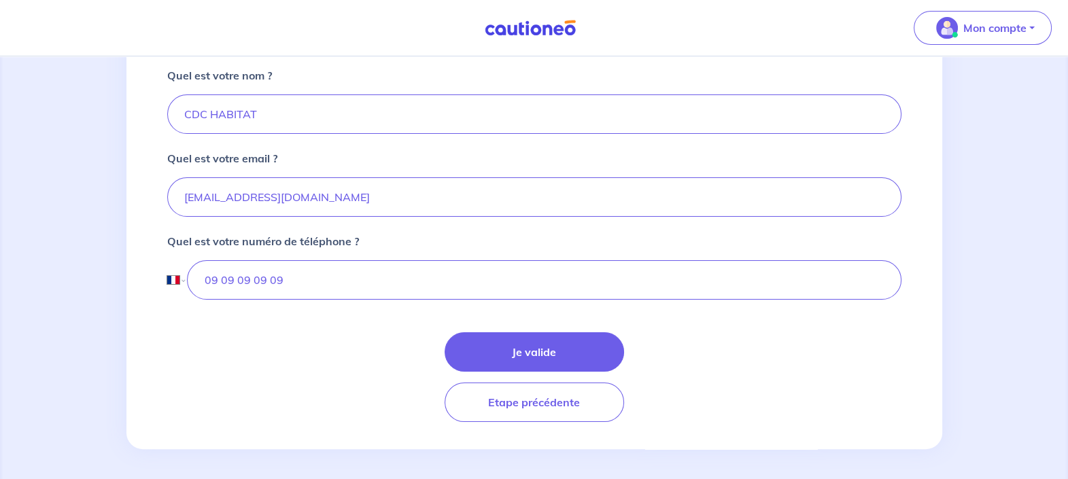
scroll to position [377, 0]
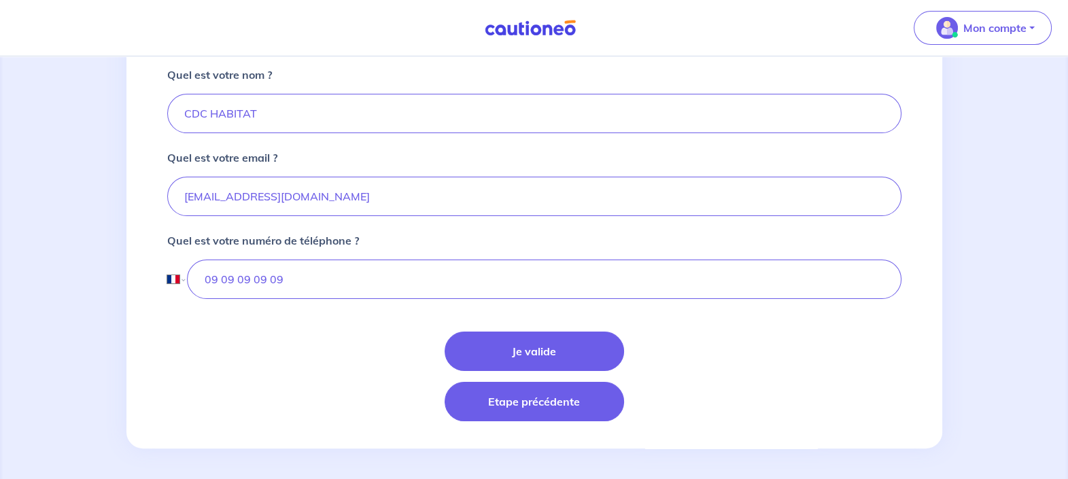
click at [500, 401] on button "Etape précédente" at bounding box center [534, 401] width 179 height 39
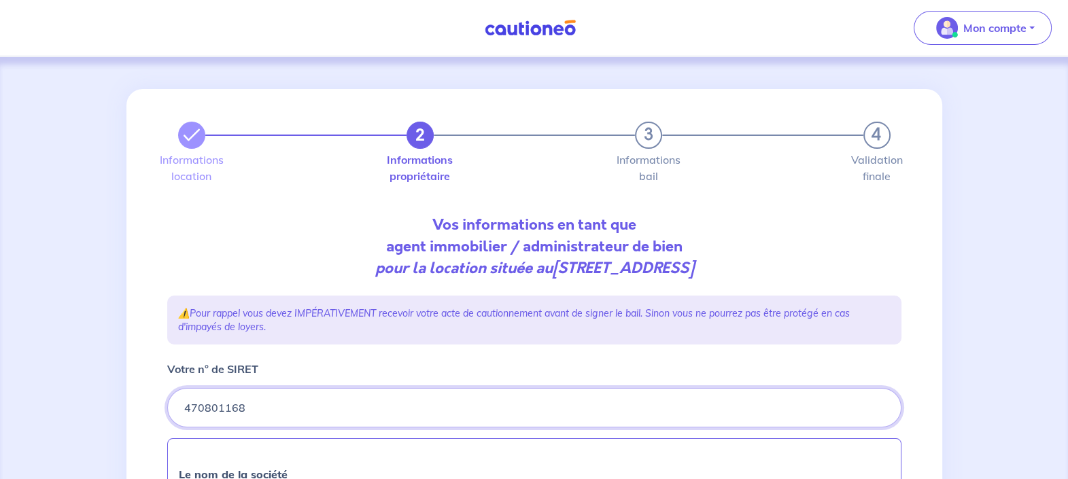
drag, startPoint x: 302, startPoint y: 404, endPoint x: 187, endPoint y: 404, distance: 114.9
click at [187, 404] on input "Votre n° de SIRET" at bounding box center [534, 407] width 734 height 39
click at [285, 407] on input "Votre n° de SIRET" at bounding box center [534, 407] width 734 height 39
drag, startPoint x: 285, startPoint y: 407, endPoint x: 165, endPoint y: 404, distance: 120.3
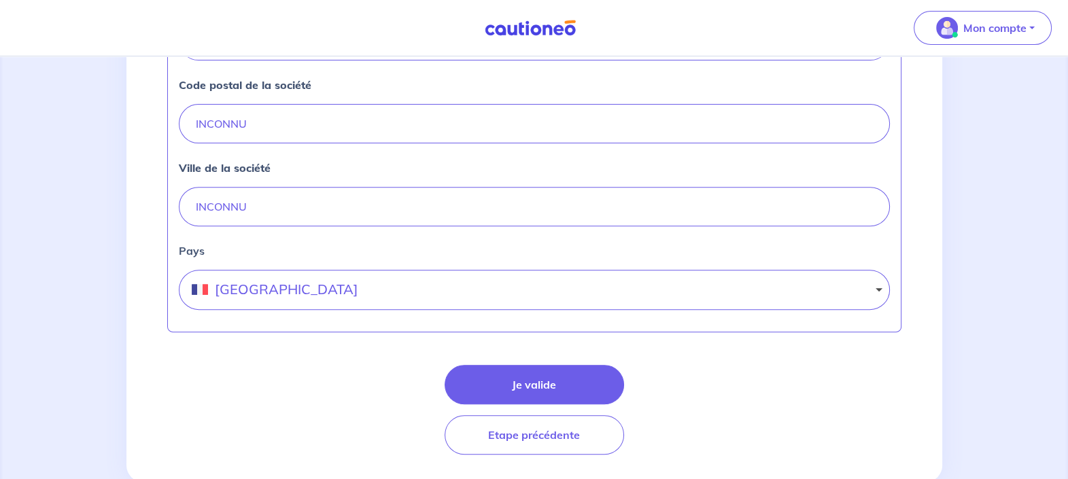
scroll to position [670, 0]
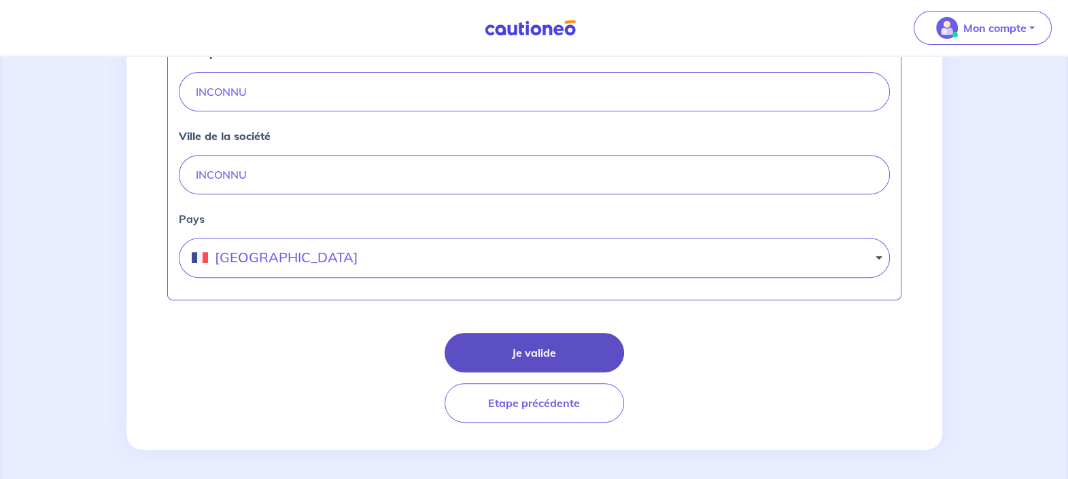
click at [584, 345] on button "Je valide" at bounding box center [534, 352] width 179 height 39
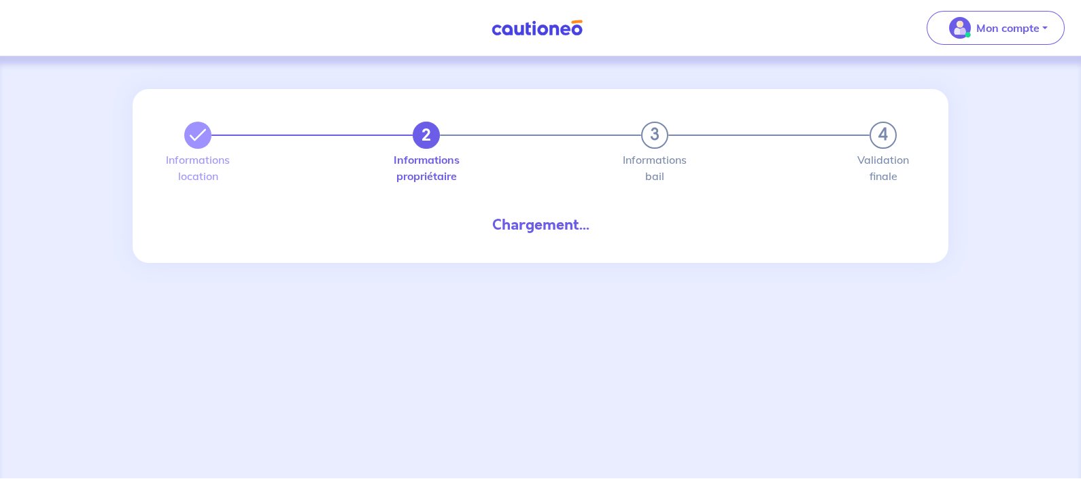
select select "FR"
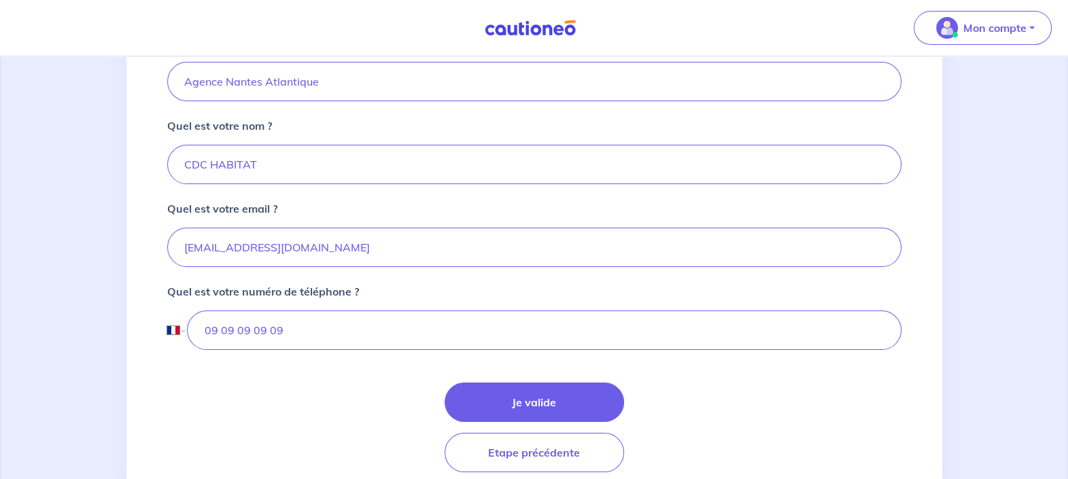
scroll to position [377, 0]
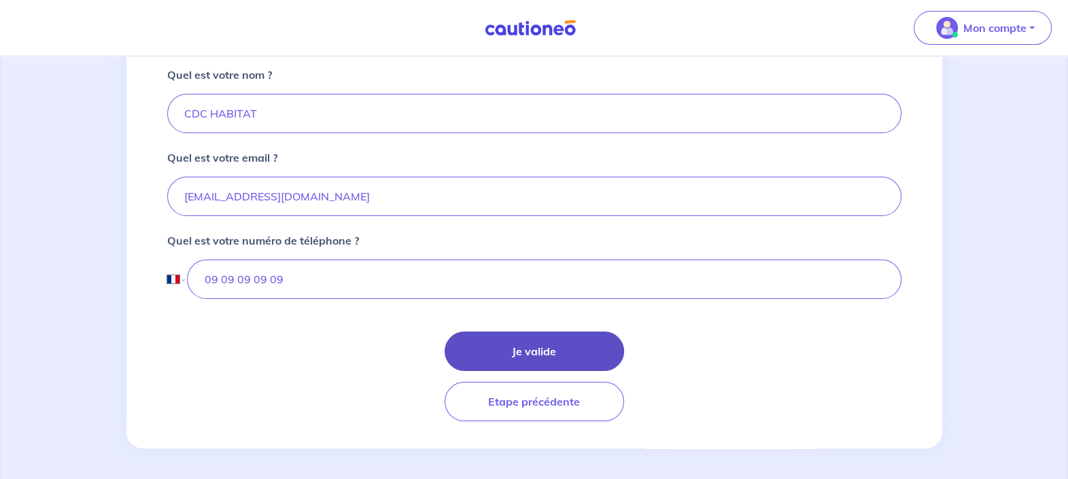
click at [489, 347] on button "Je valide" at bounding box center [534, 351] width 179 height 39
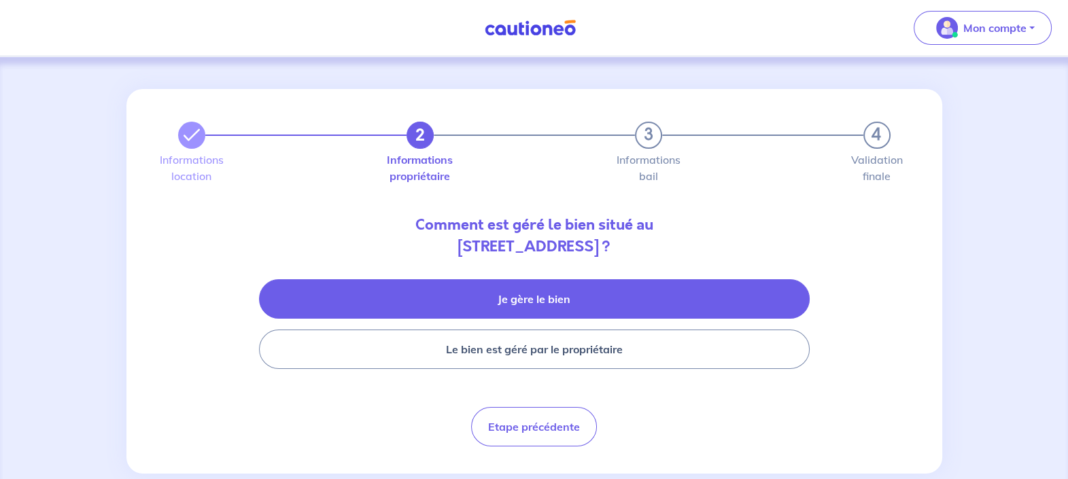
click at [596, 299] on button "Je gère le bien" at bounding box center [534, 298] width 551 height 39
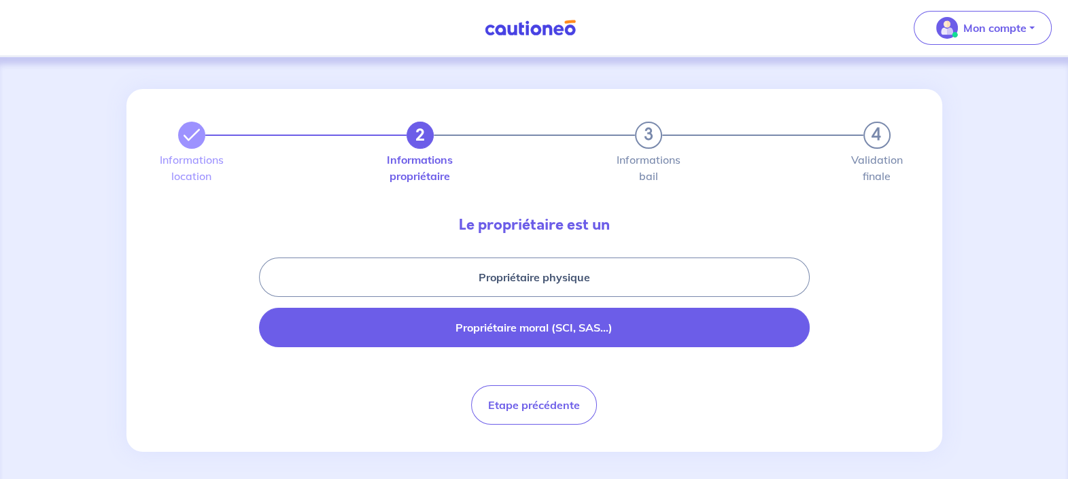
click at [596, 335] on button "Propriétaire moral (SCI, SAS...)" at bounding box center [534, 327] width 551 height 39
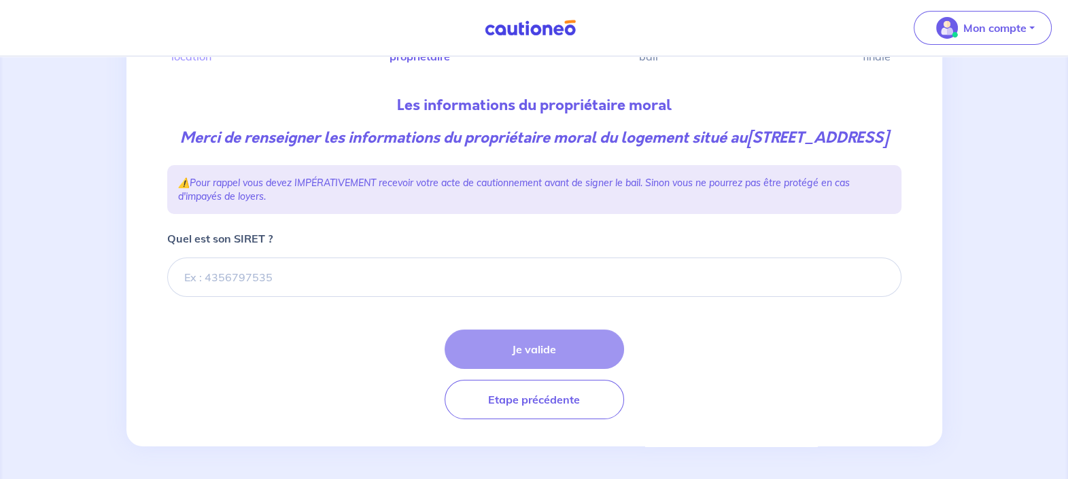
scroll to position [140, 0]
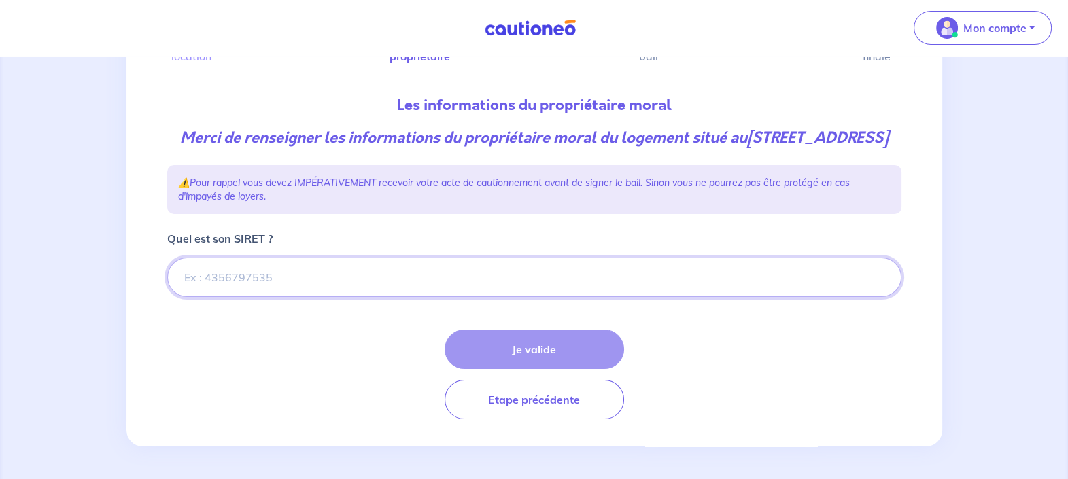
click at [320, 288] on input "Quel est son SIRET ?" at bounding box center [534, 277] width 734 height 39
paste input "470801168"
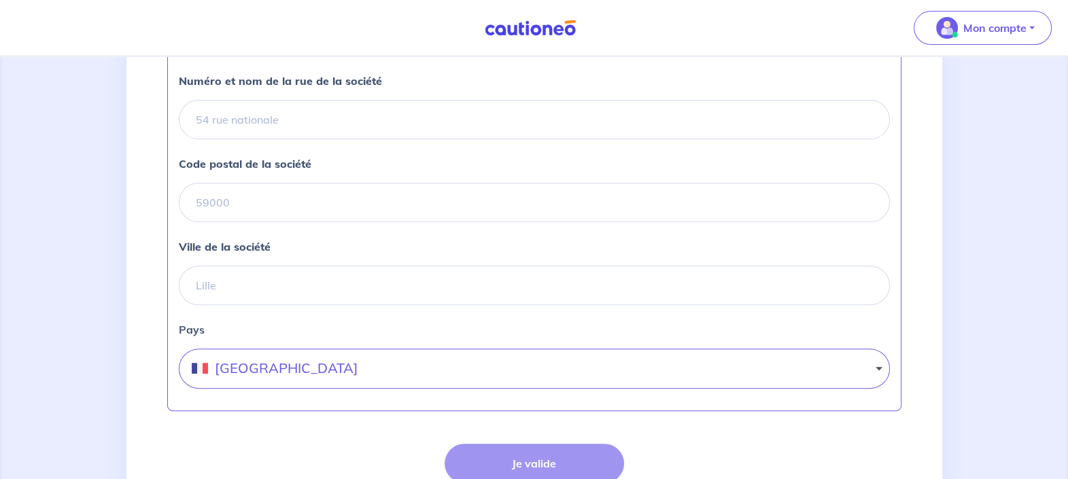
scroll to position [650, 0]
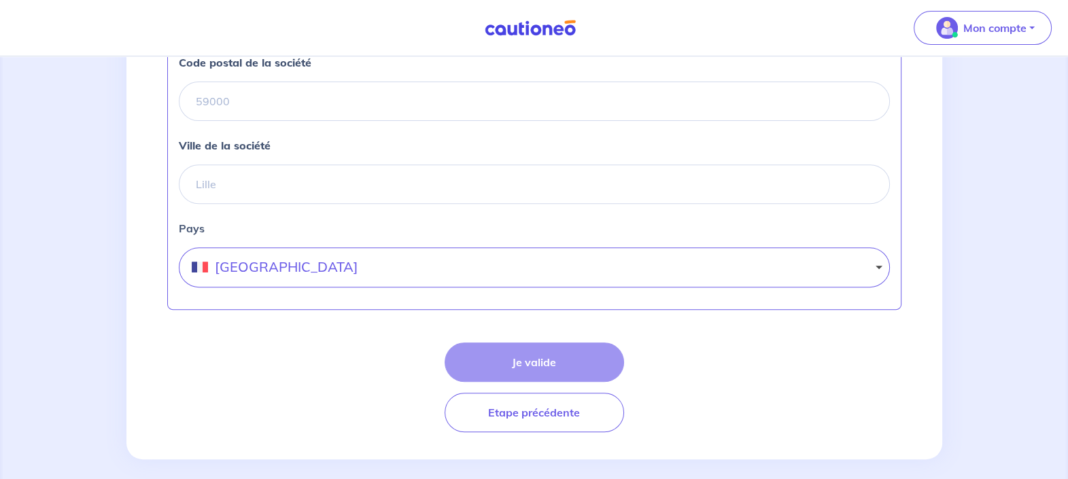
type input "470801168"
click at [598, 384] on div "Je valide Etape précédente" at bounding box center [534, 388] width 734 height 90
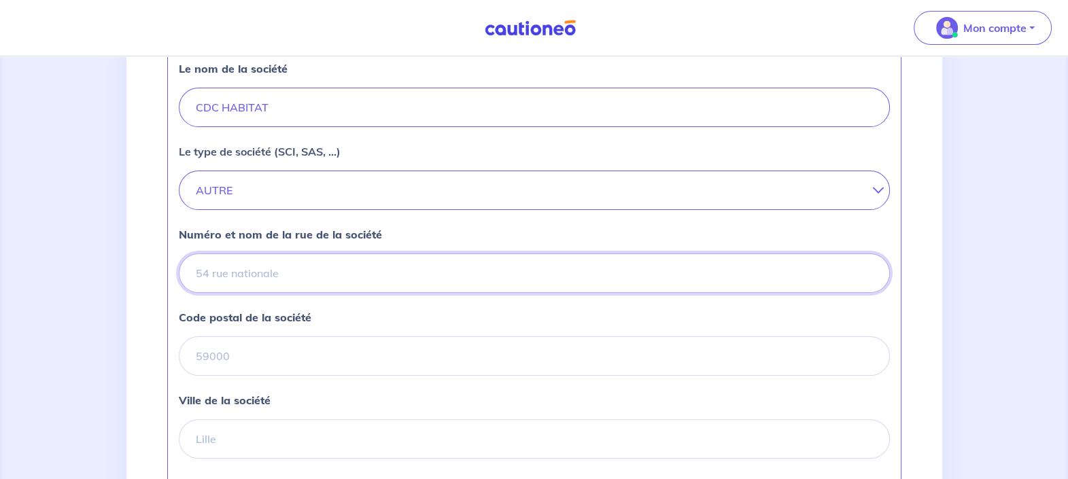
click at [329, 290] on input "Numéro et nom de la rue de la société" at bounding box center [534, 273] width 711 height 39
type input "1 BOULEVARD DE LA LIBERATION"
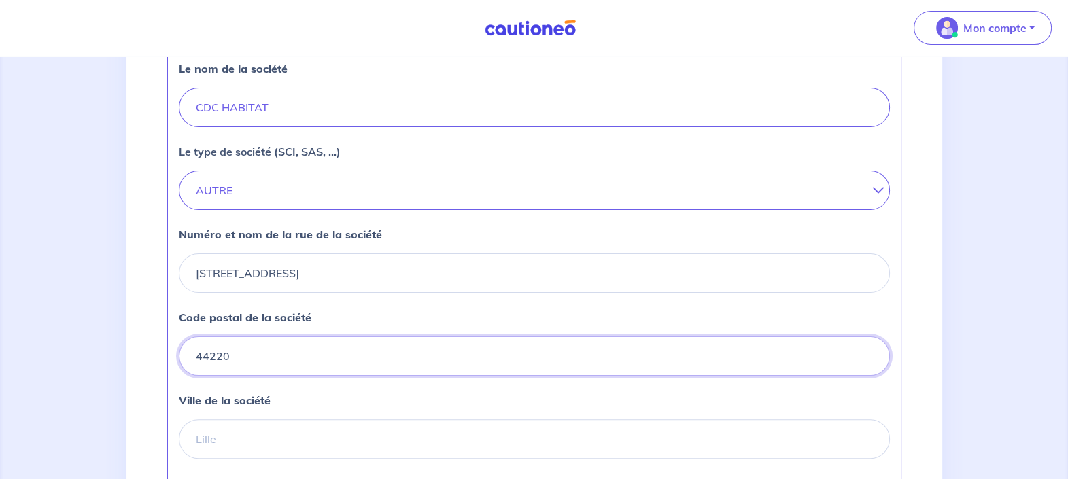
type input "44220"
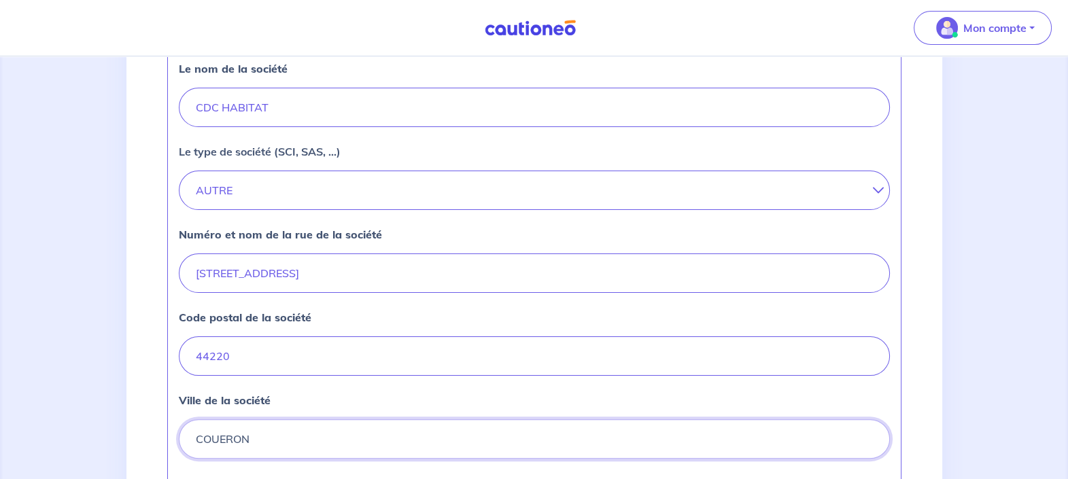
scroll to position [681, 0]
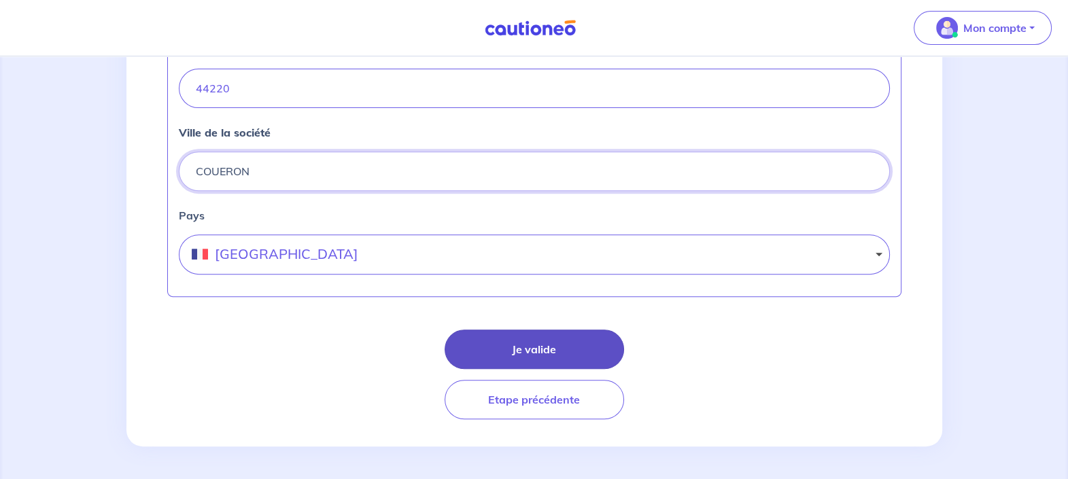
type input "COUERON"
click at [544, 341] on button "Je valide" at bounding box center [534, 349] width 179 height 39
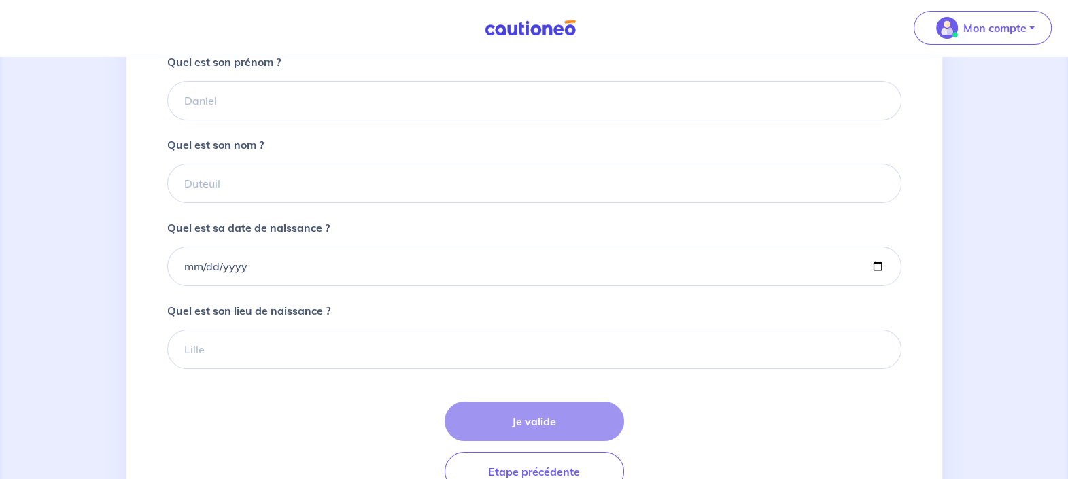
scroll to position [303, 0]
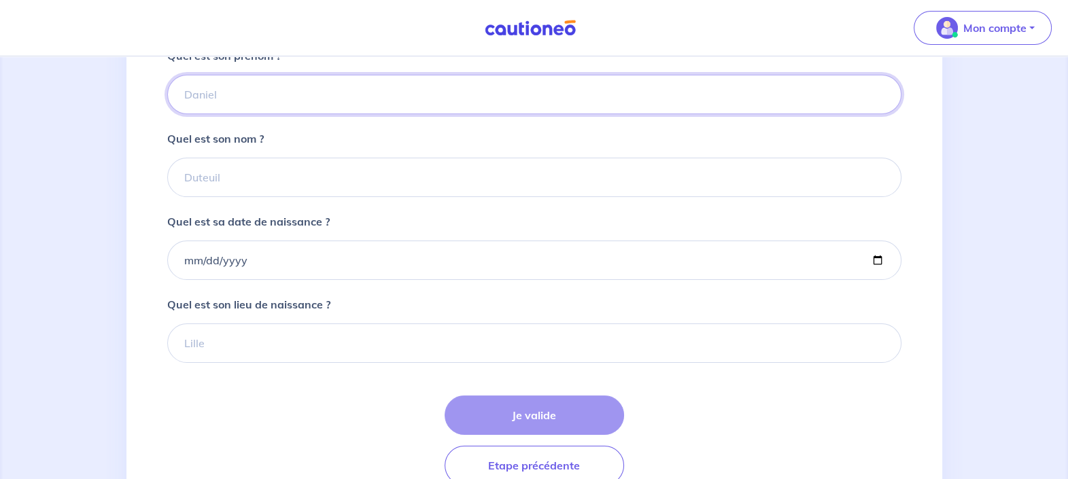
click at [418, 114] on input "Quel est son prénom ?" at bounding box center [534, 94] width 734 height 39
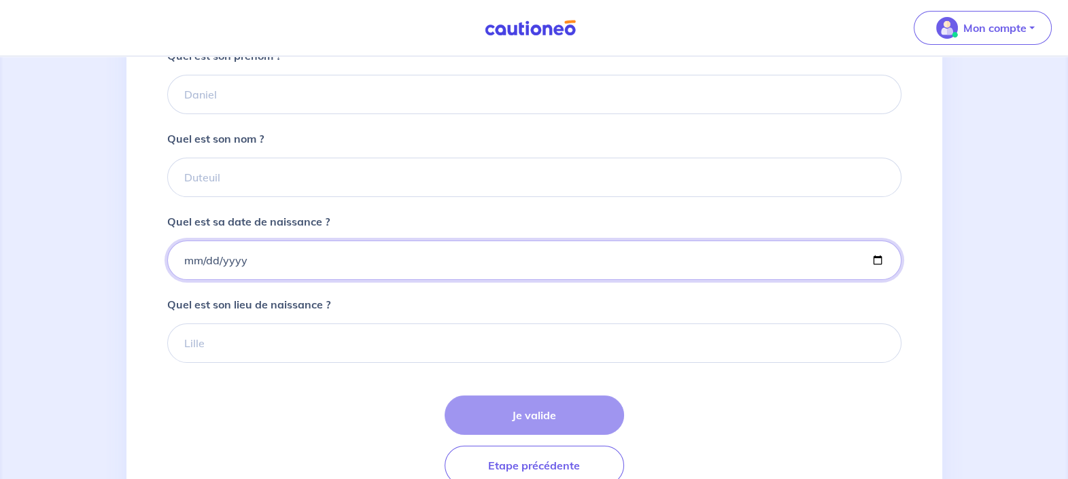
click at [175, 274] on input "Quel est sa date de naissance ?" at bounding box center [534, 260] width 734 height 39
type input "2001-01-01"
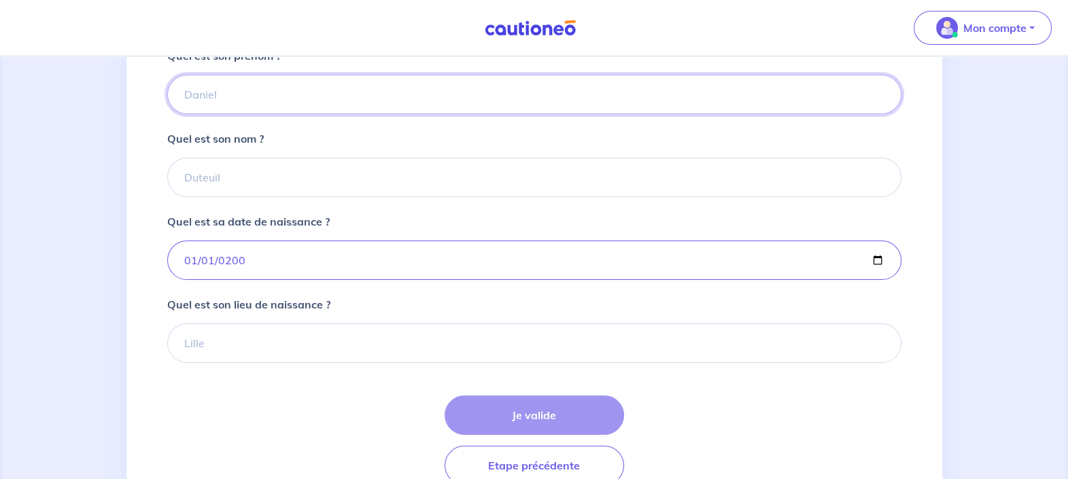
click at [354, 114] on input "Quel est son prénom ?" at bounding box center [534, 94] width 734 height 39
type input "CDC HABITAT"
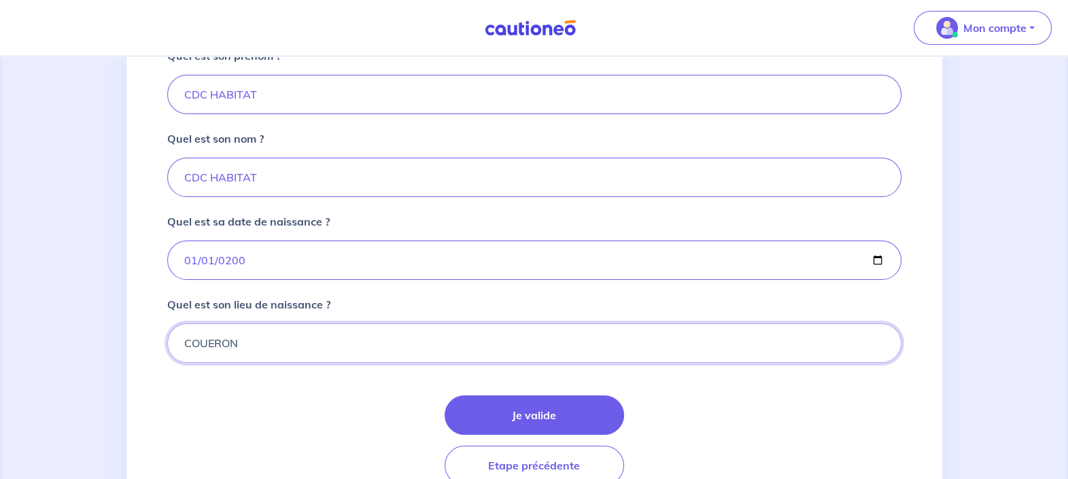
scroll to position [387, 0]
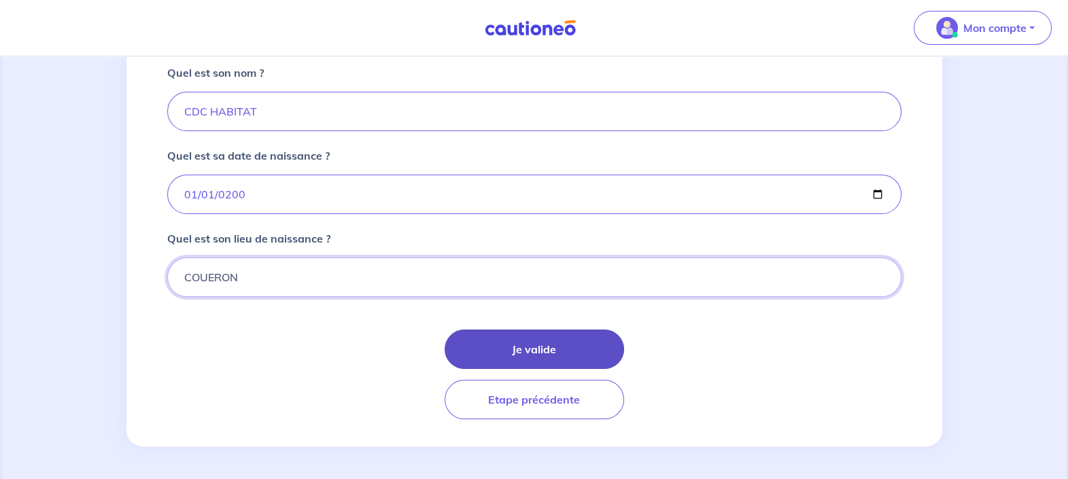
type input "COUERON"
click at [521, 351] on button "Je valide" at bounding box center [534, 349] width 179 height 39
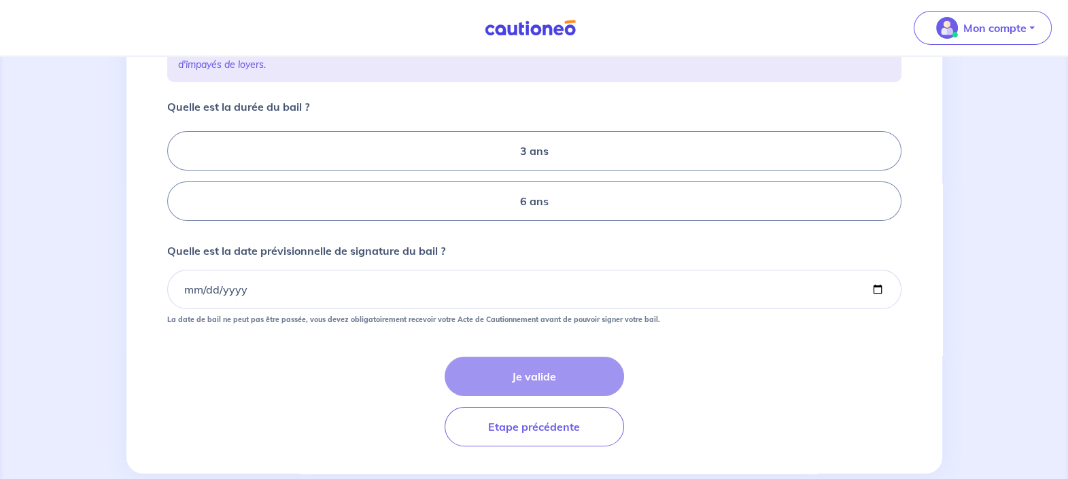
scroll to position [298, 0]
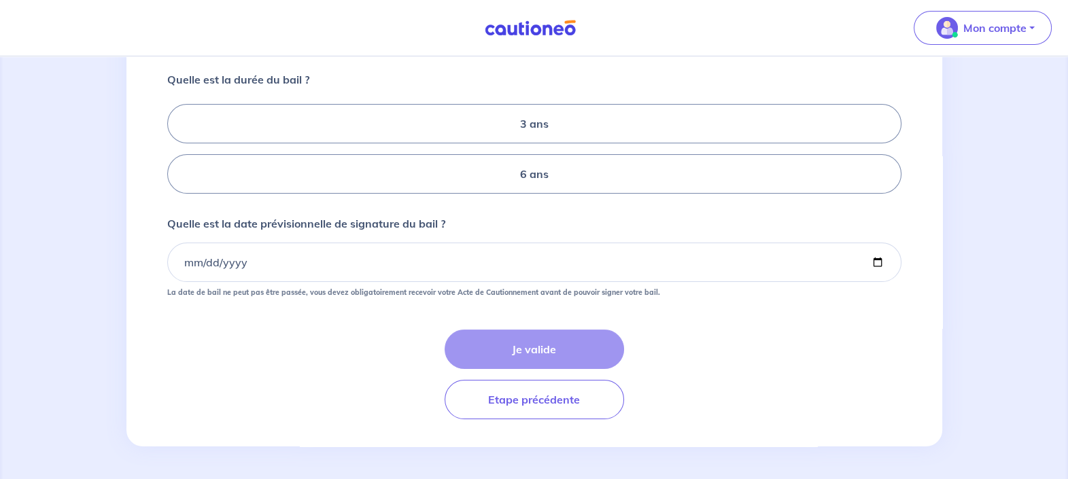
drag, startPoint x: 520, startPoint y: 179, endPoint x: 453, endPoint y: 207, distance: 72.5
click at [520, 179] on label "6 ans" at bounding box center [534, 173] width 734 height 39
click at [176, 154] on input "6 ans" at bounding box center [171, 149] width 9 height 9
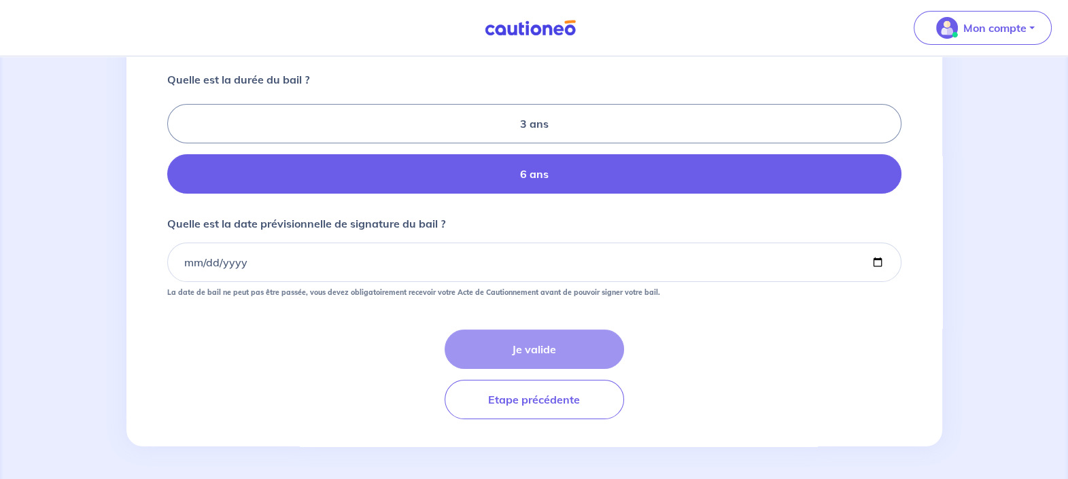
radio input "true"
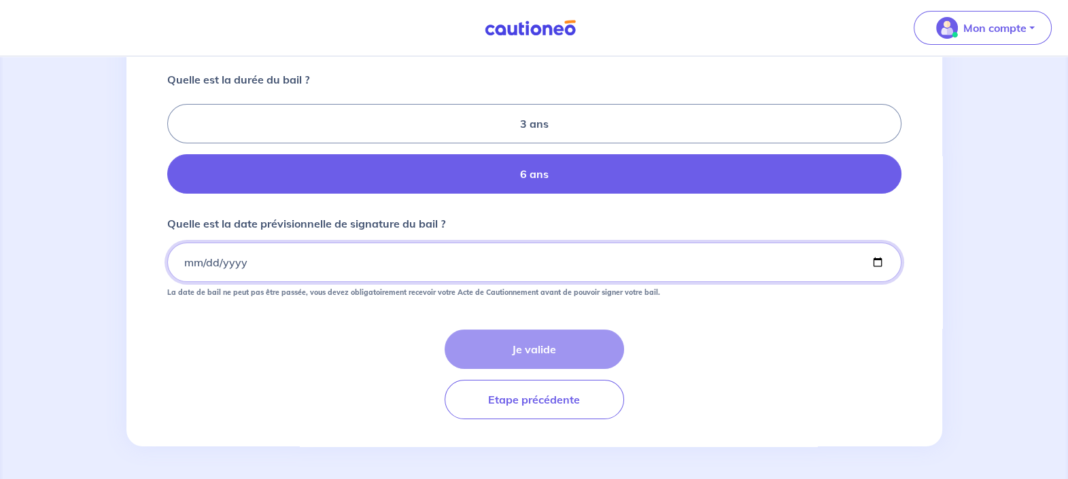
click at [230, 275] on input "Quelle est la date prévisionnelle de signature du bail ?" at bounding box center [534, 262] width 734 height 39
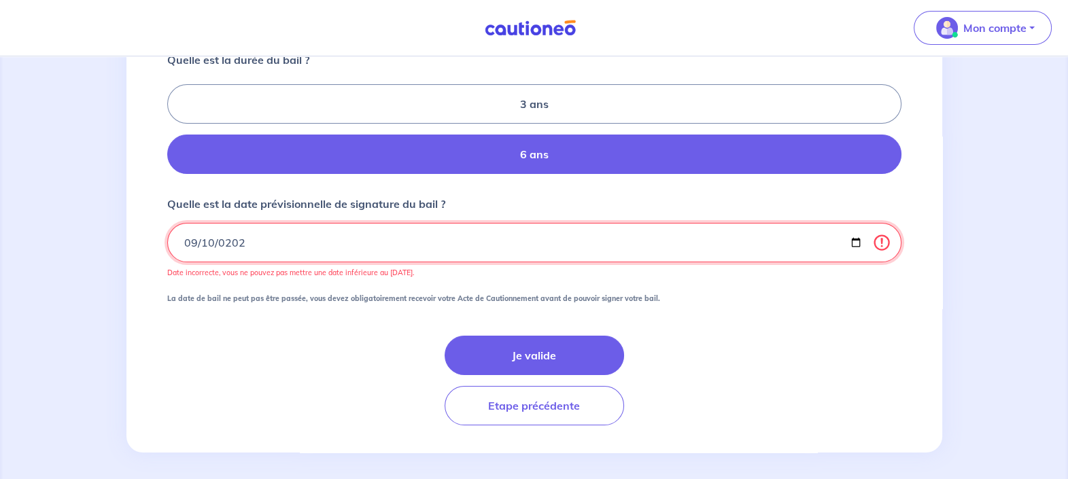
type input "2025-09-10"
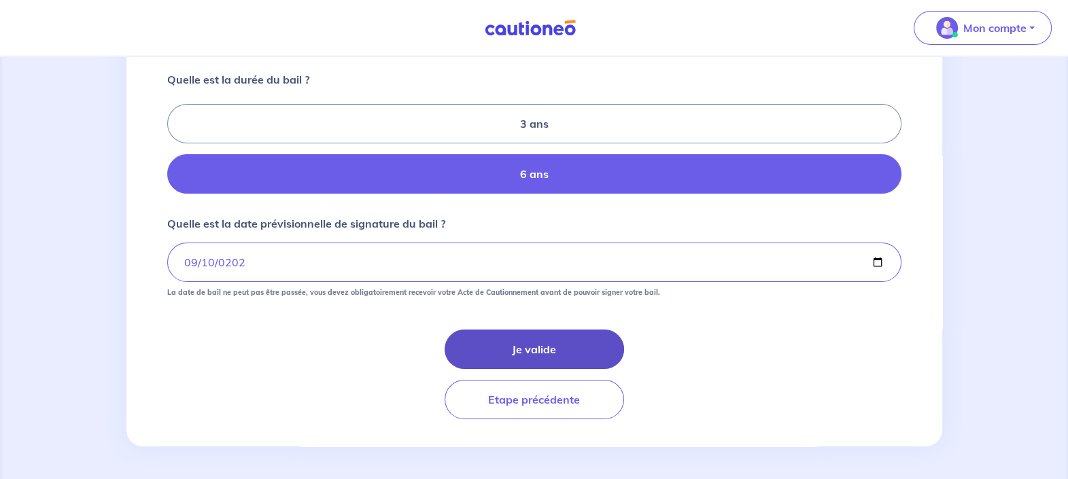
click at [506, 334] on button "Je valide" at bounding box center [534, 349] width 179 height 39
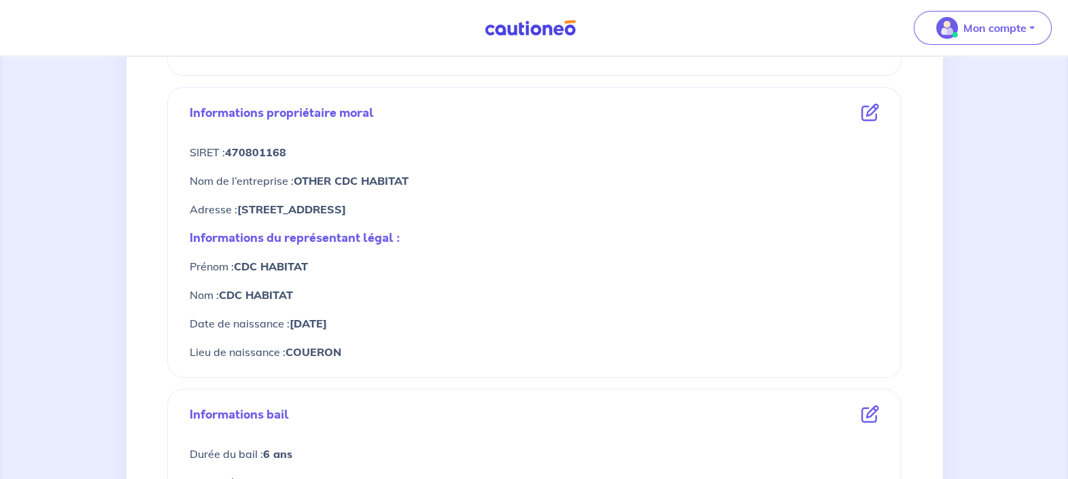
scroll to position [594, 0]
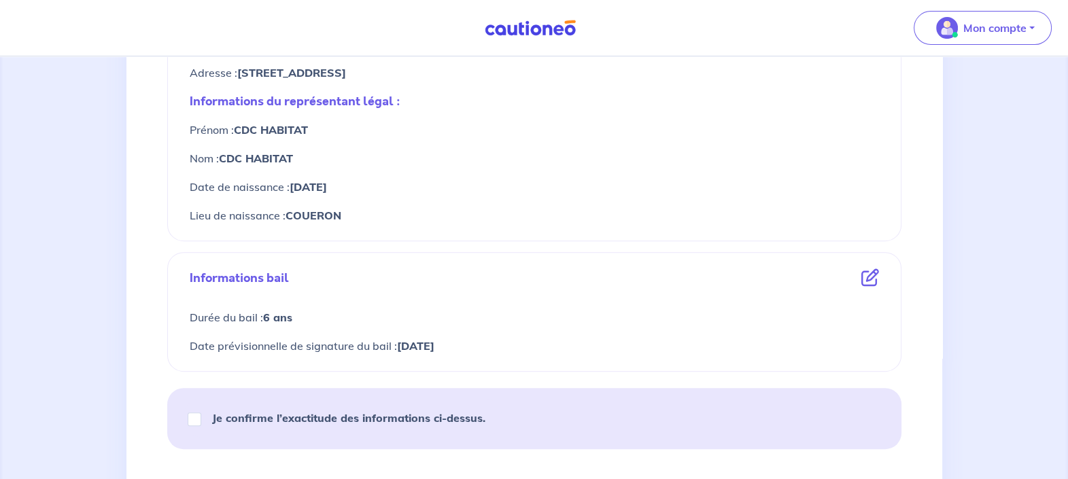
click at [413, 413] on strong "Je confirme l’exactitude des informations ci-dessus." at bounding box center [348, 418] width 273 height 14
click at [201, 413] on input "Je confirme l’exactitude des informations ci-dessus." at bounding box center [195, 420] width 14 height 14
checkbox input "true"
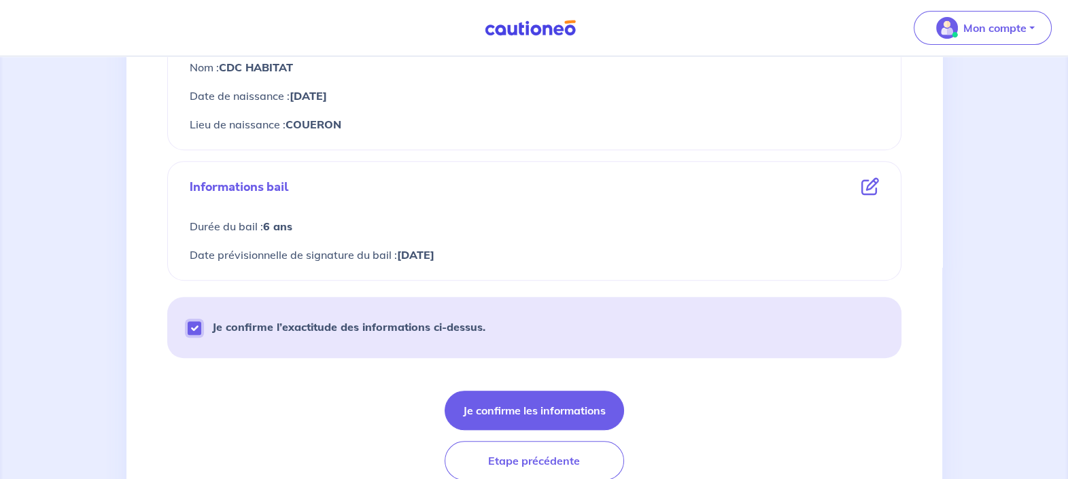
scroll to position [744, 0]
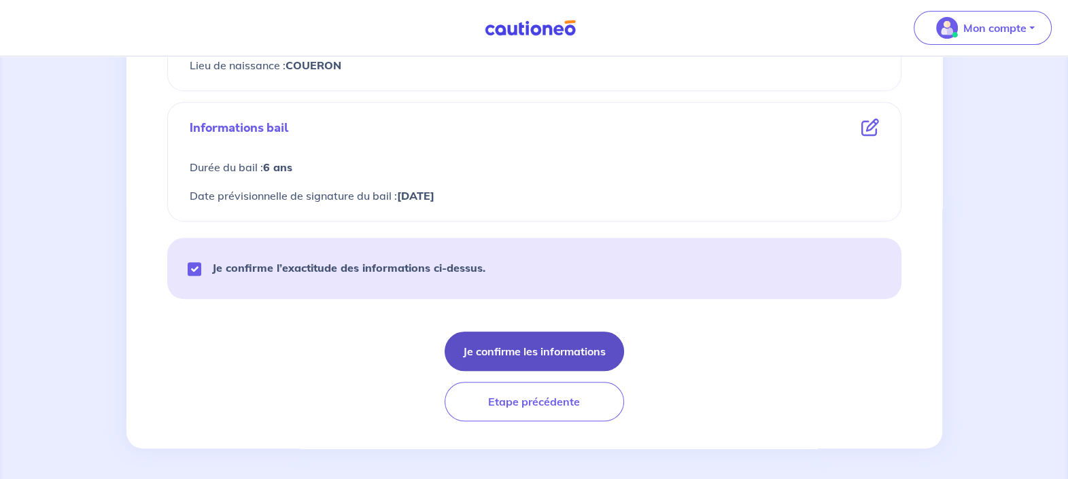
click at [551, 354] on button "Je confirme les informations" at bounding box center [534, 351] width 179 height 39
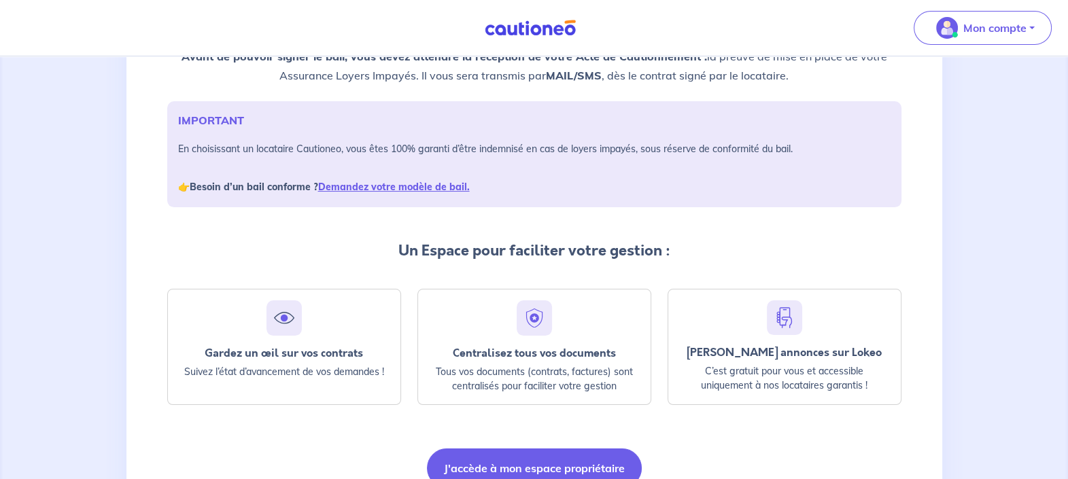
scroll to position [169, 0]
